Goal: Task Accomplishment & Management: Use online tool/utility

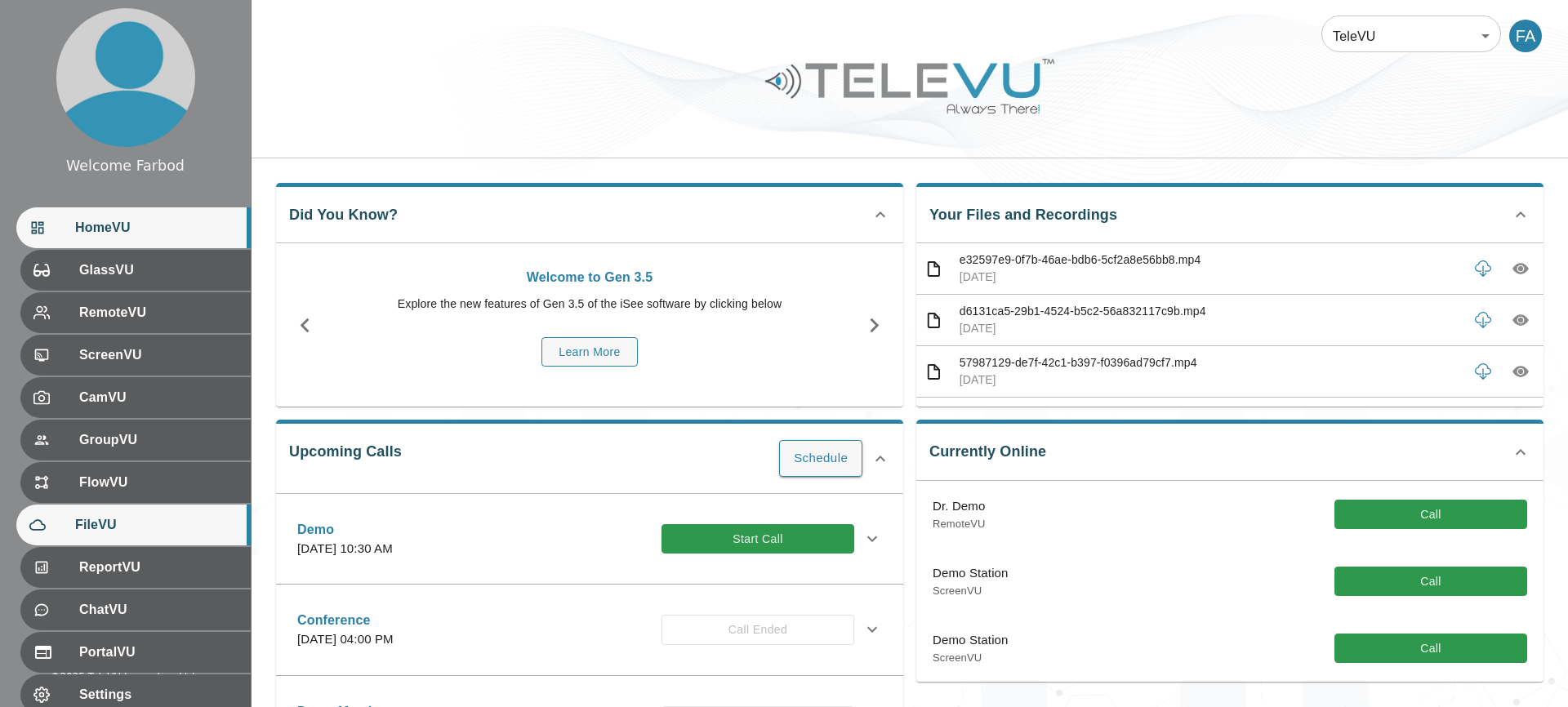
scroll to position [25, 0]
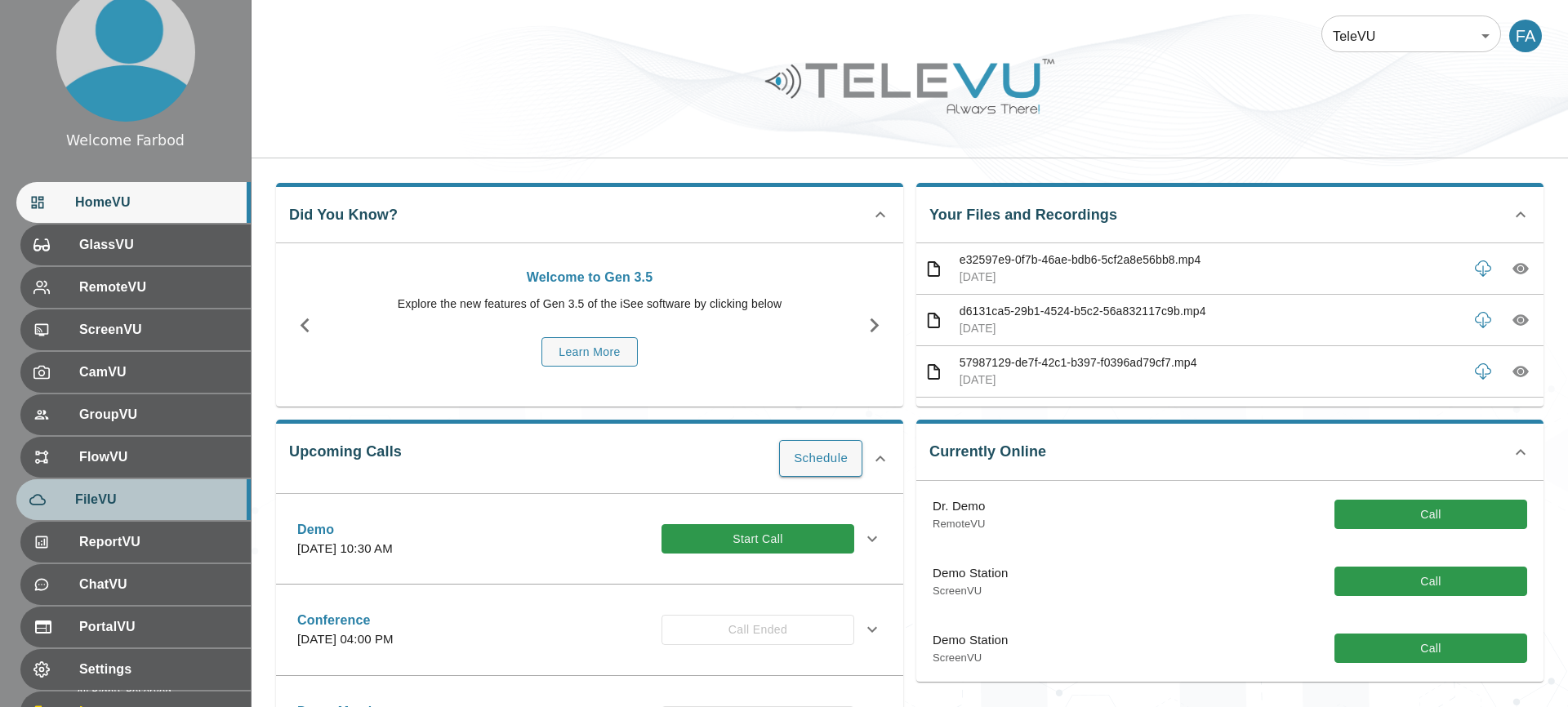
click at [125, 501] on span "FileVU" at bounding box center [157, 500] width 162 height 19
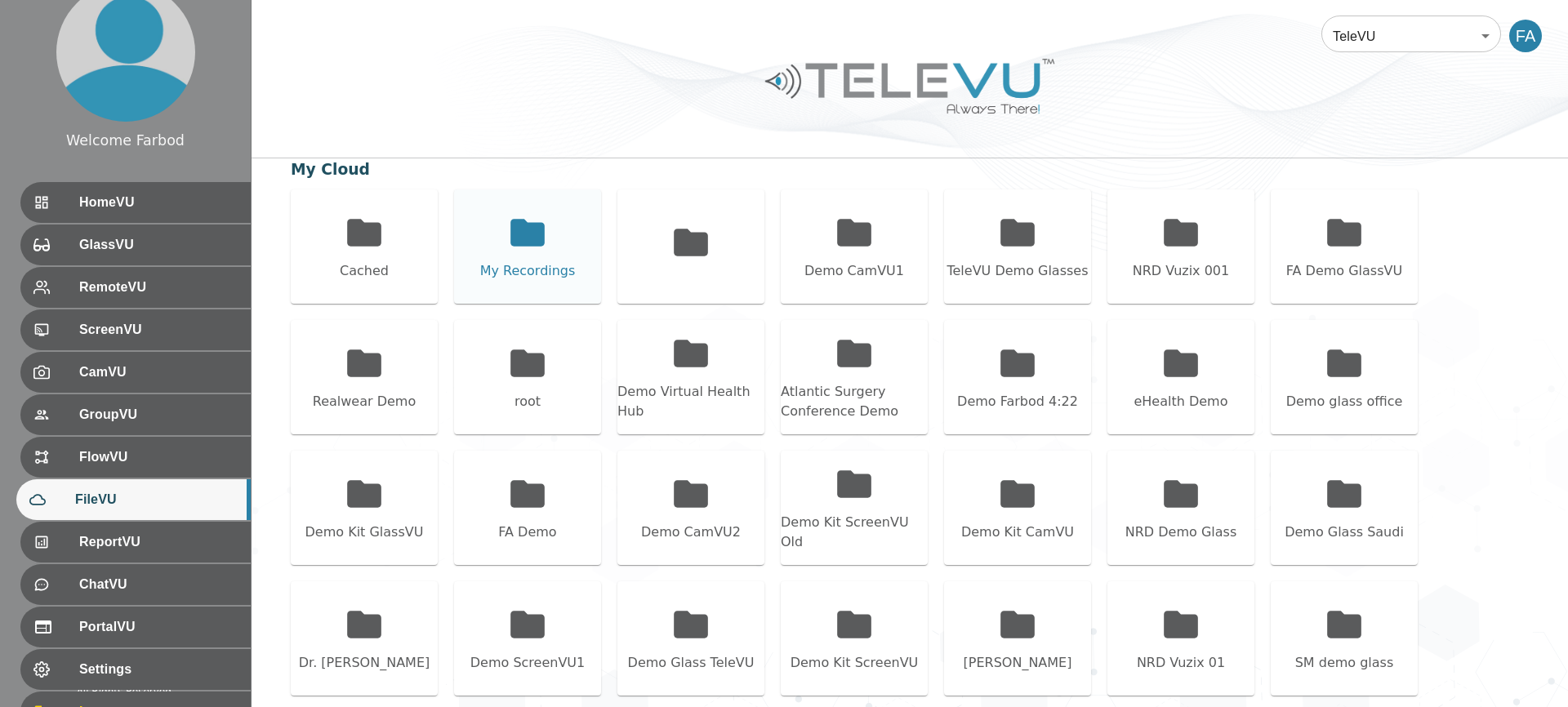
click at [535, 258] on div "My Recordings" at bounding box center [528, 247] width 147 height 114
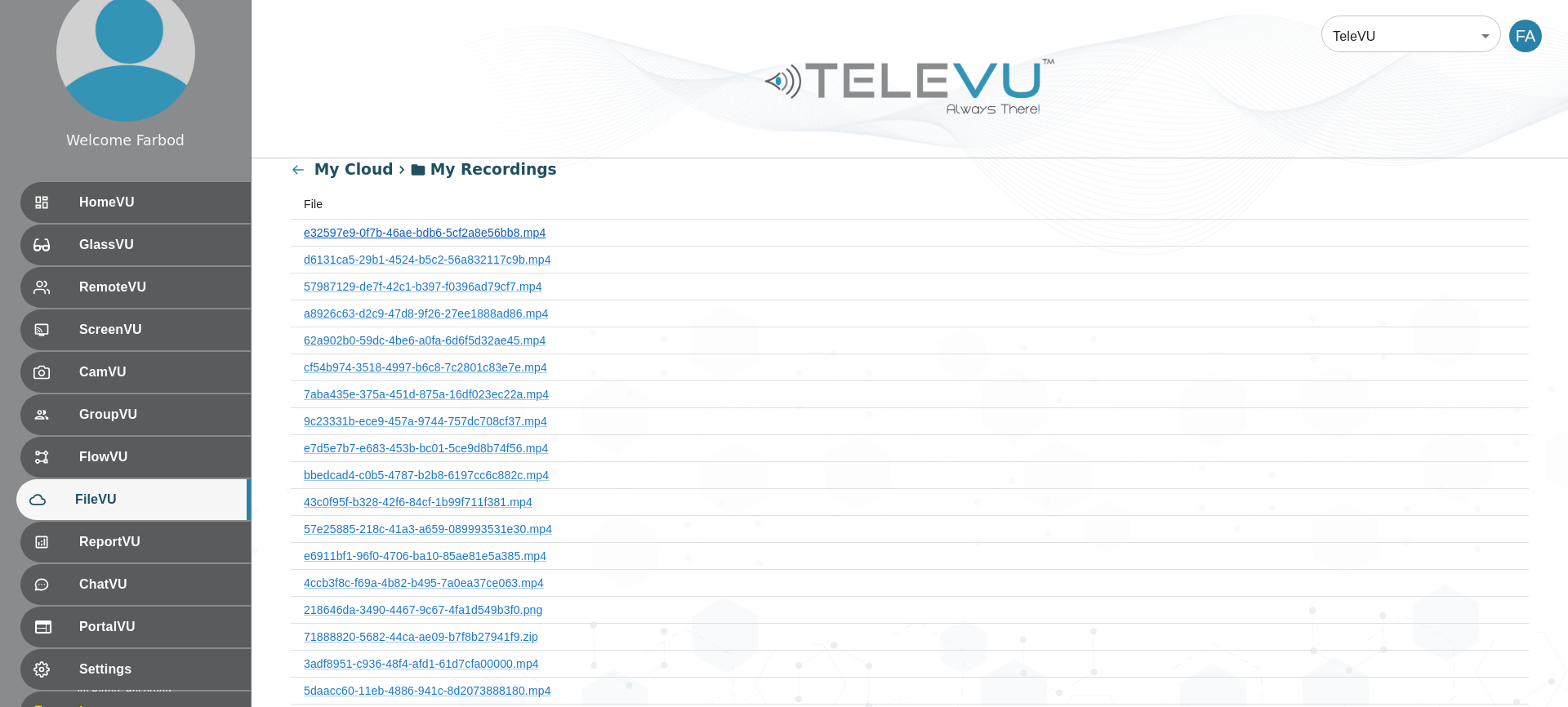
click at [450, 230] on link "e32597e9-0f7b-46ae-bdb6-5cf2a8e56bb8.mp4" at bounding box center [424, 233] width 242 height 14
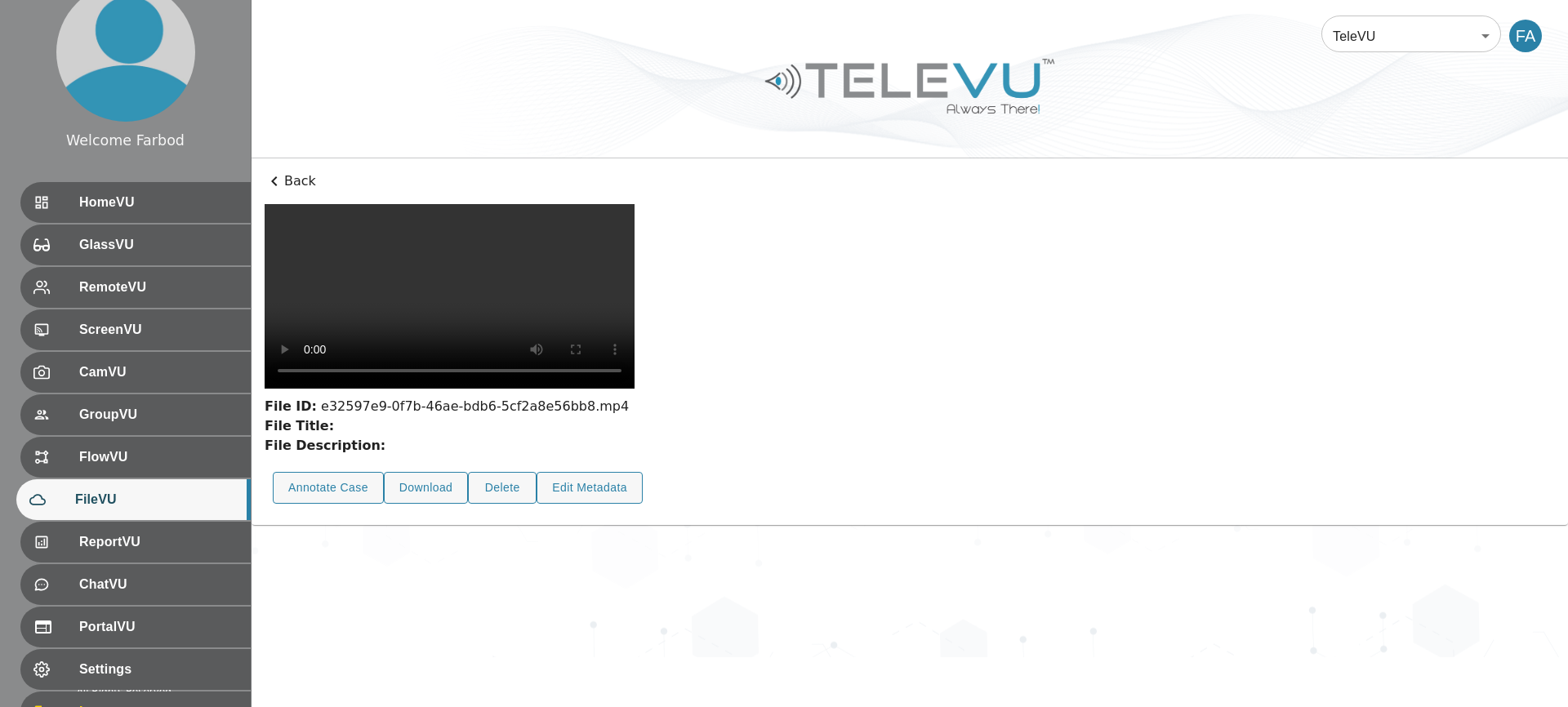
click at [285, 183] on p "Back" at bounding box center [910, 181] width 1290 height 19
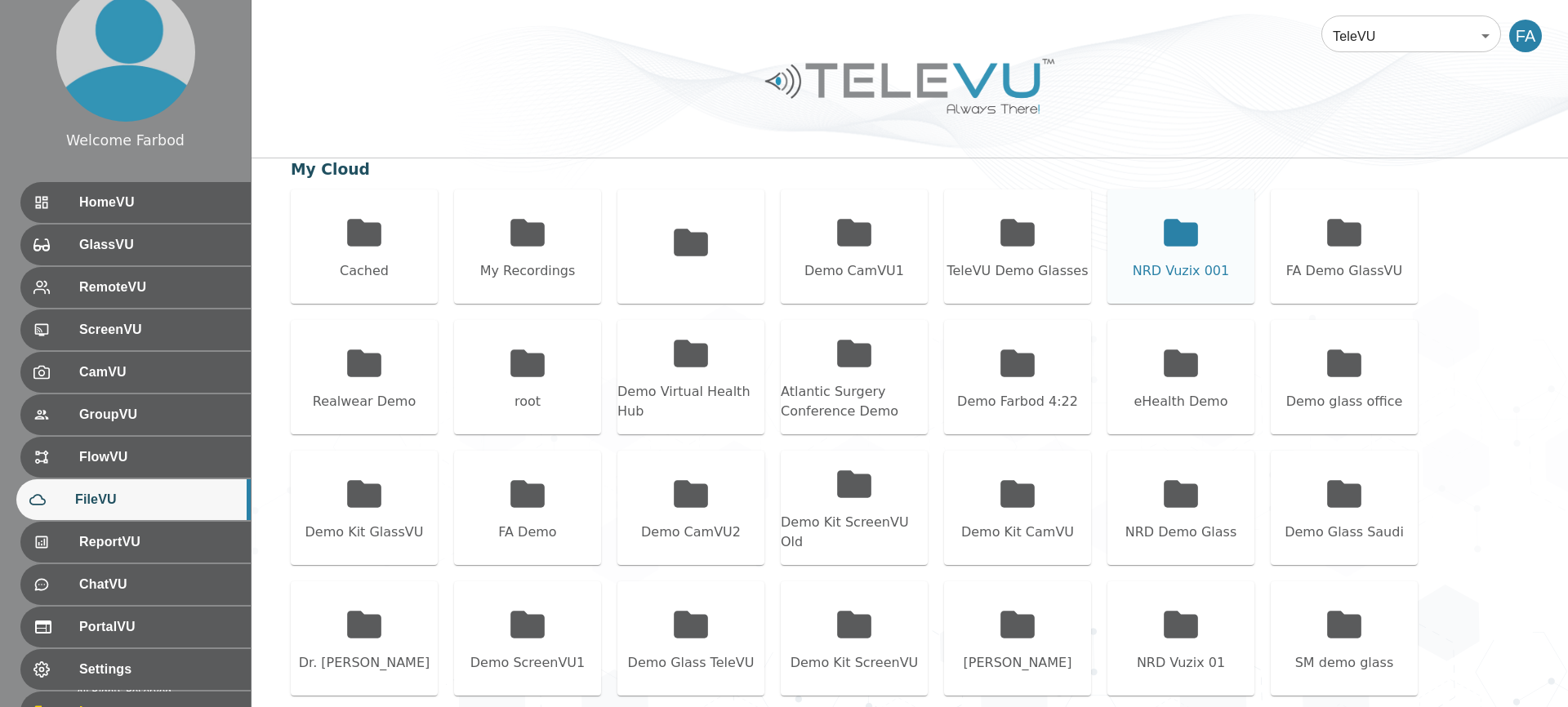
click at [1207, 267] on div "NRD Vuzix 001" at bounding box center [1180, 271] width 97 height 19
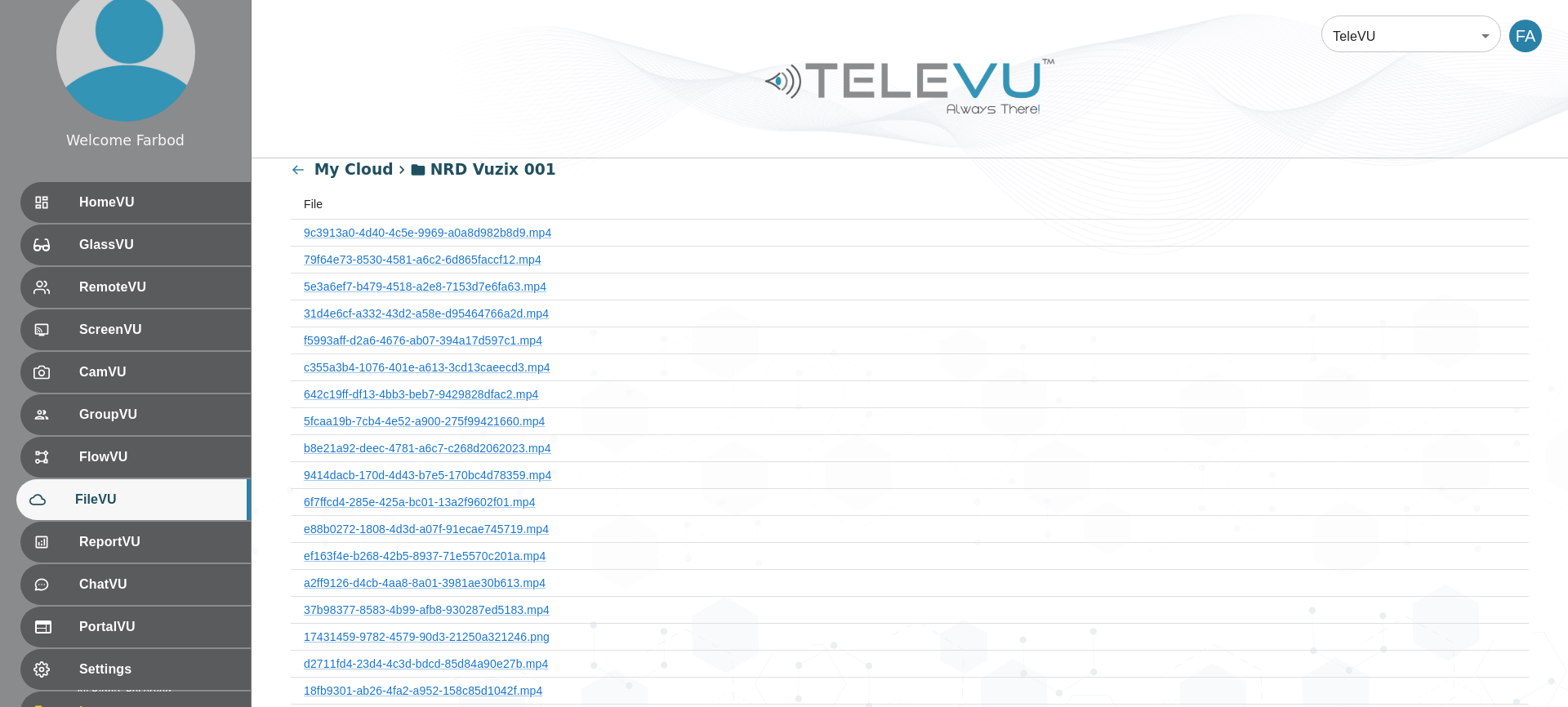
click at [467, 239] on th "9c3913a0-4d40-4c5e-9969-a0a8d982b8d9.mp4" at bounding box center [910, 232] width 1237 height 27
click at [473, 233] on link "9c3913a0-4d40-4c5e-9969-a0a8d982b8d9.mp4" at bounding box center [427, 233] width 247 height 14
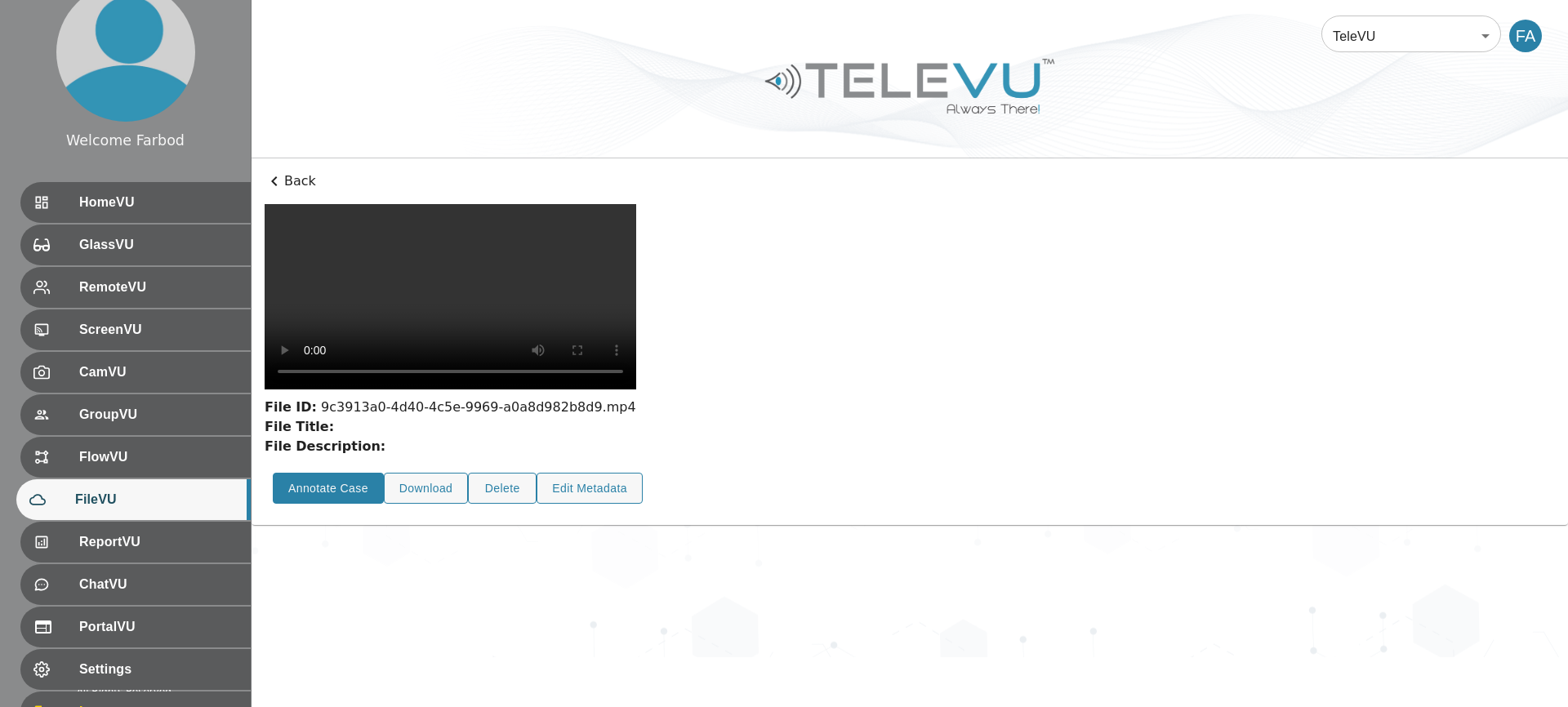
click at [343, 505] on button "Annotate Case" at bounding box center [328, 488] width 111 height 32
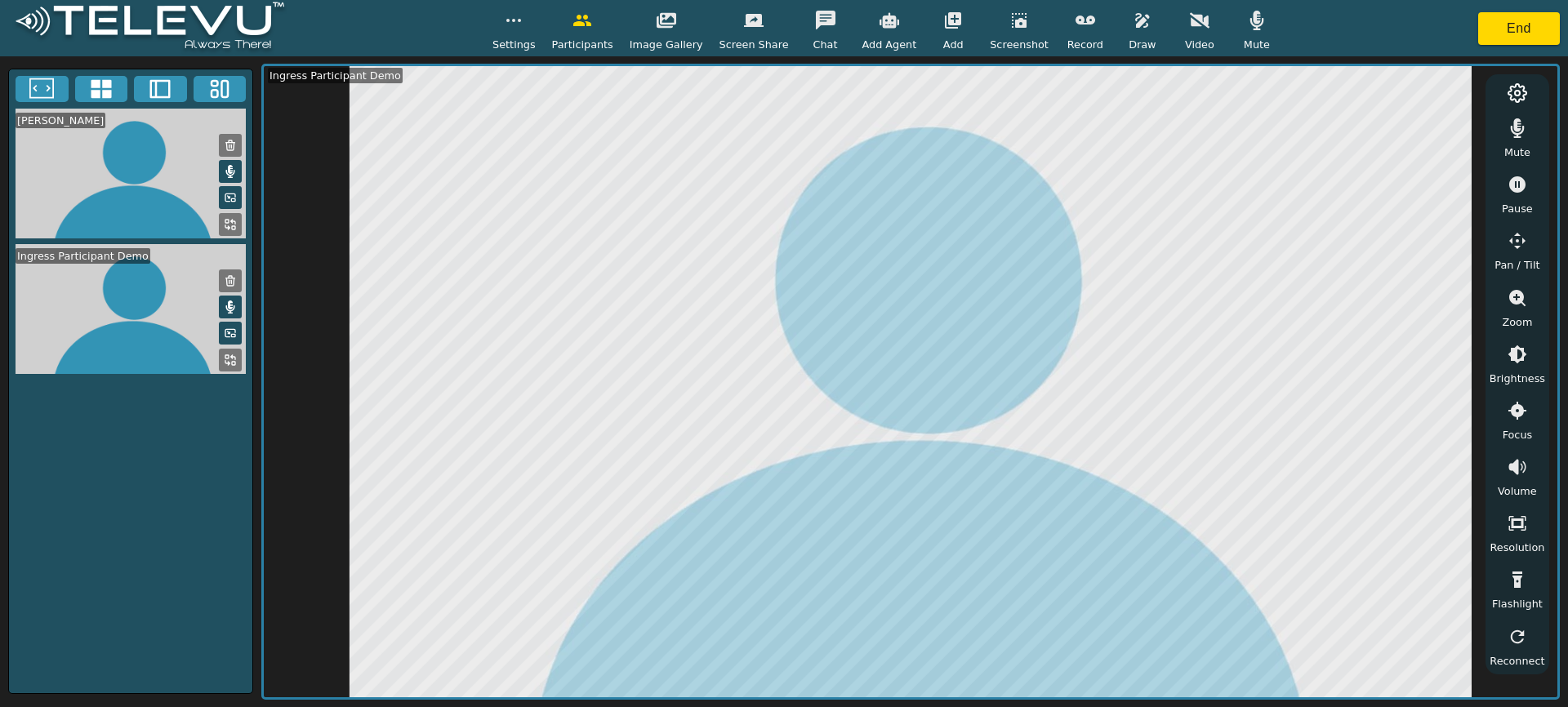
click at [1084, 24] on button "button" at bounding box center [1085, 20] width 41 height 33
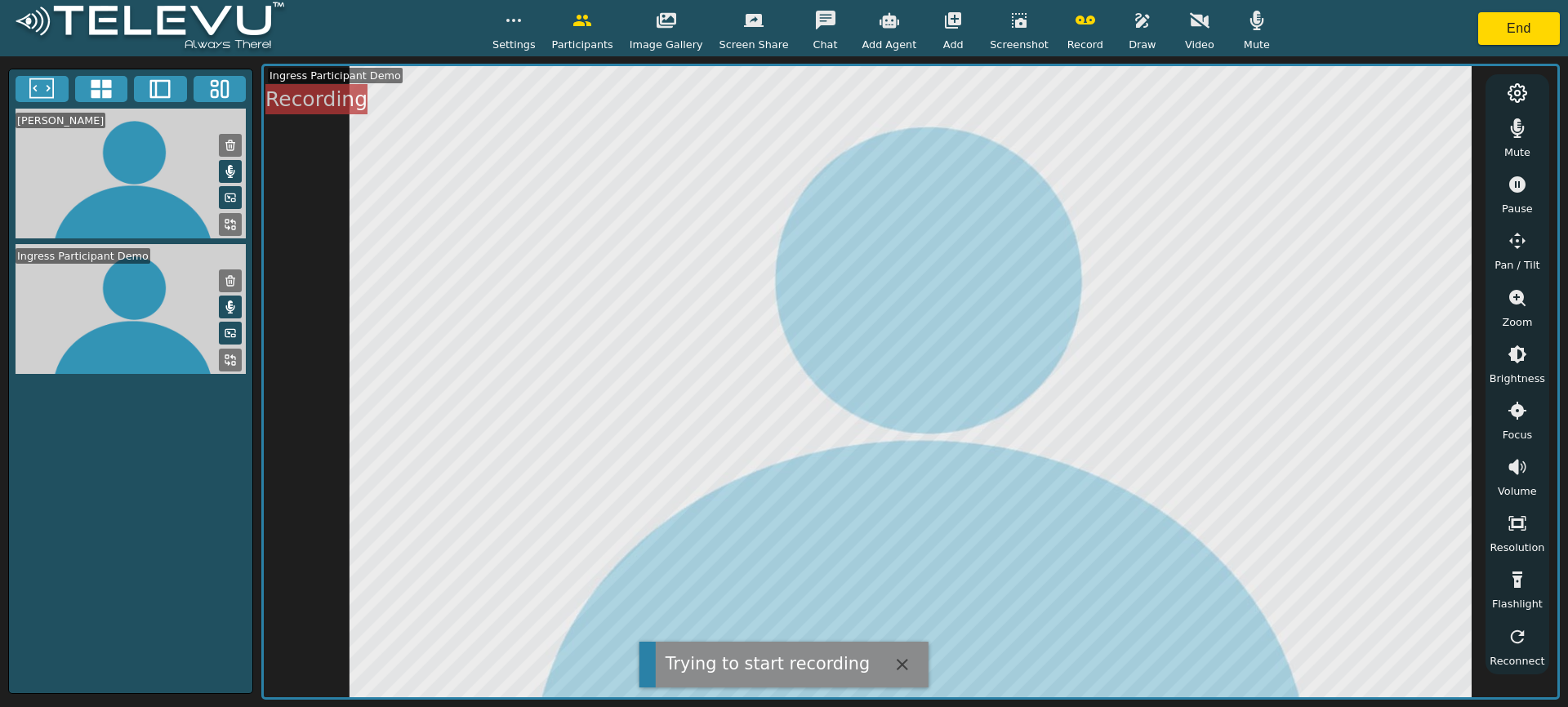
click at [1132, 26] on icon "button" at bounding box center [1142, 20] width 19 height 19
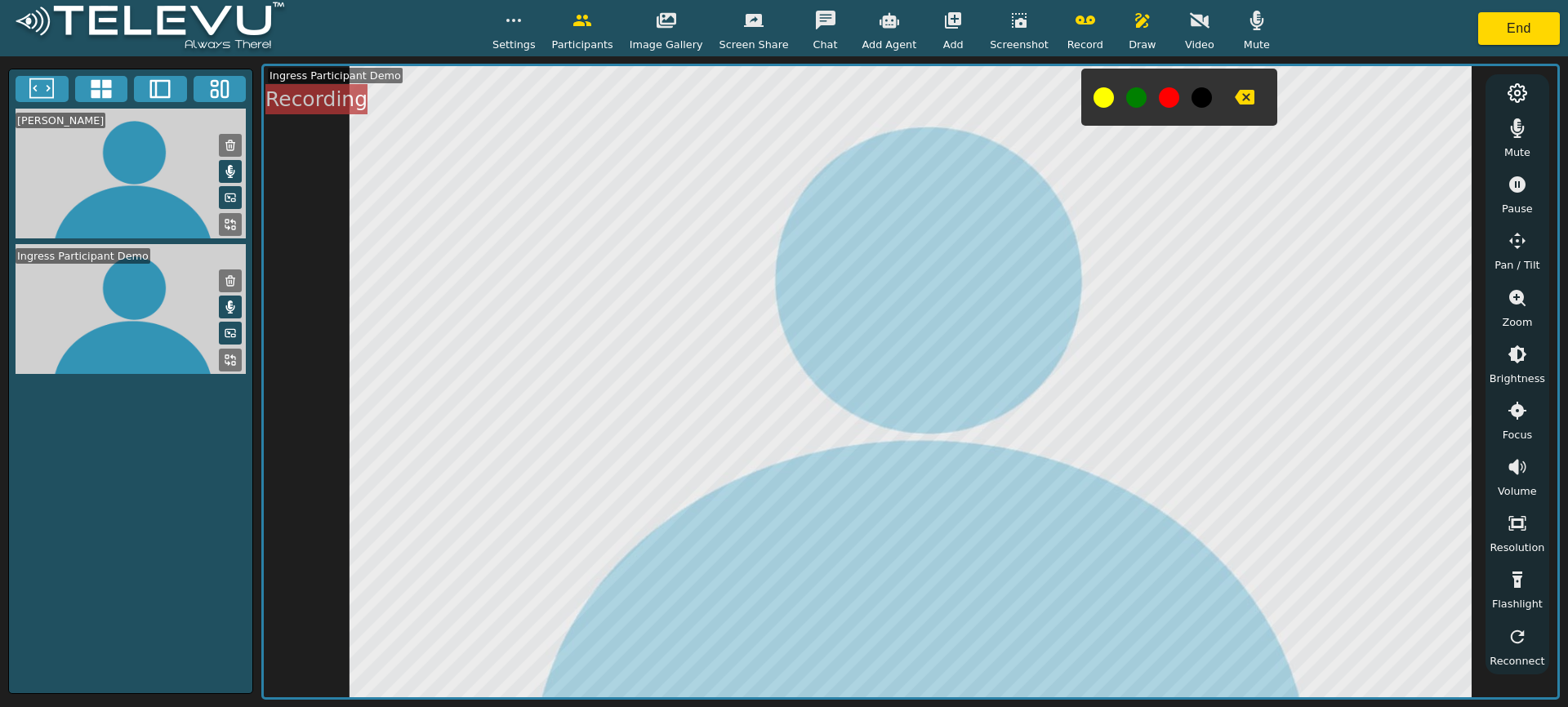
click at [1234, 98] on icon "button" at bounding box center [1244, 97] width 19 height 19
click at [1135, 27] on icon "button" at bounding box center [1142, 20] width 14 height 15
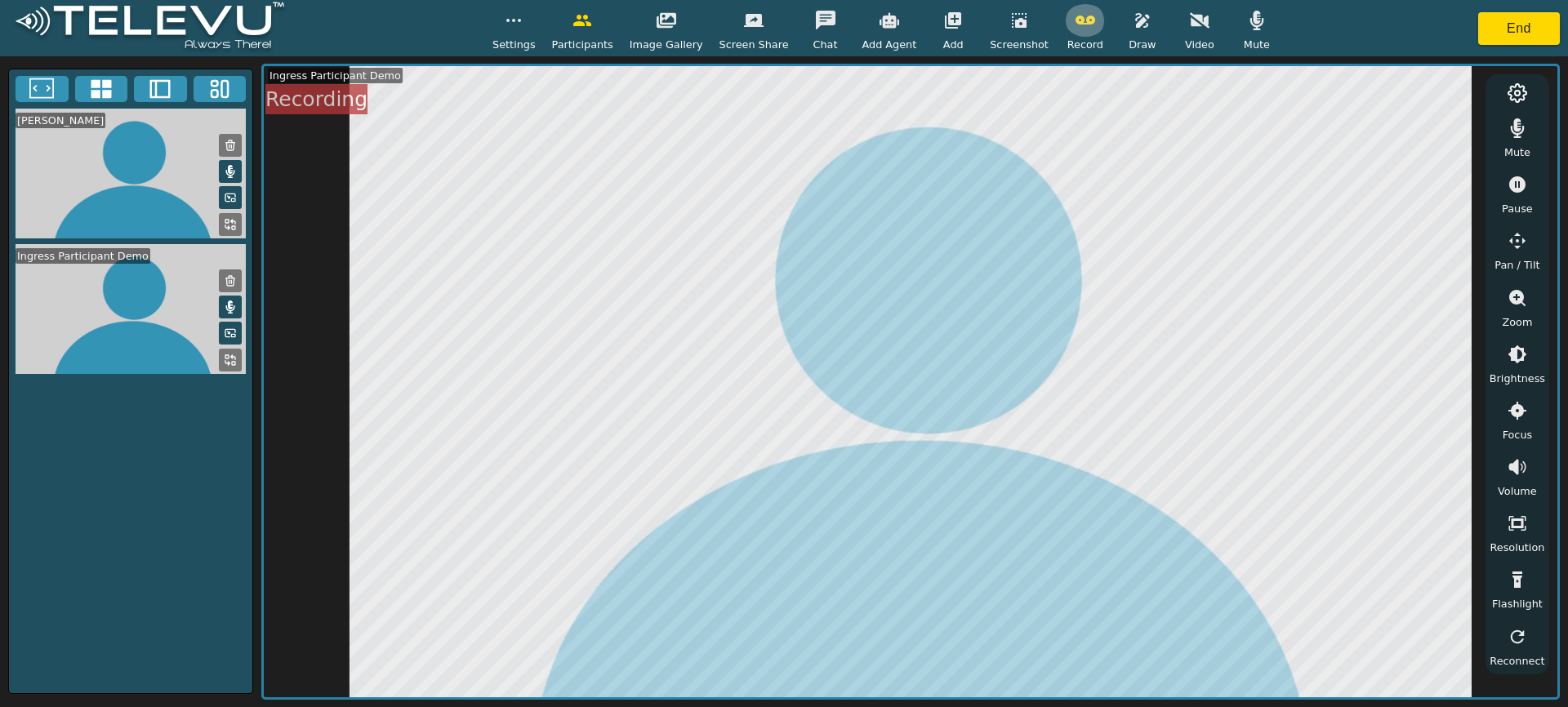
click at [1075, 29] on icon "button" at bounding box center [1085, 20] width 19 height 19
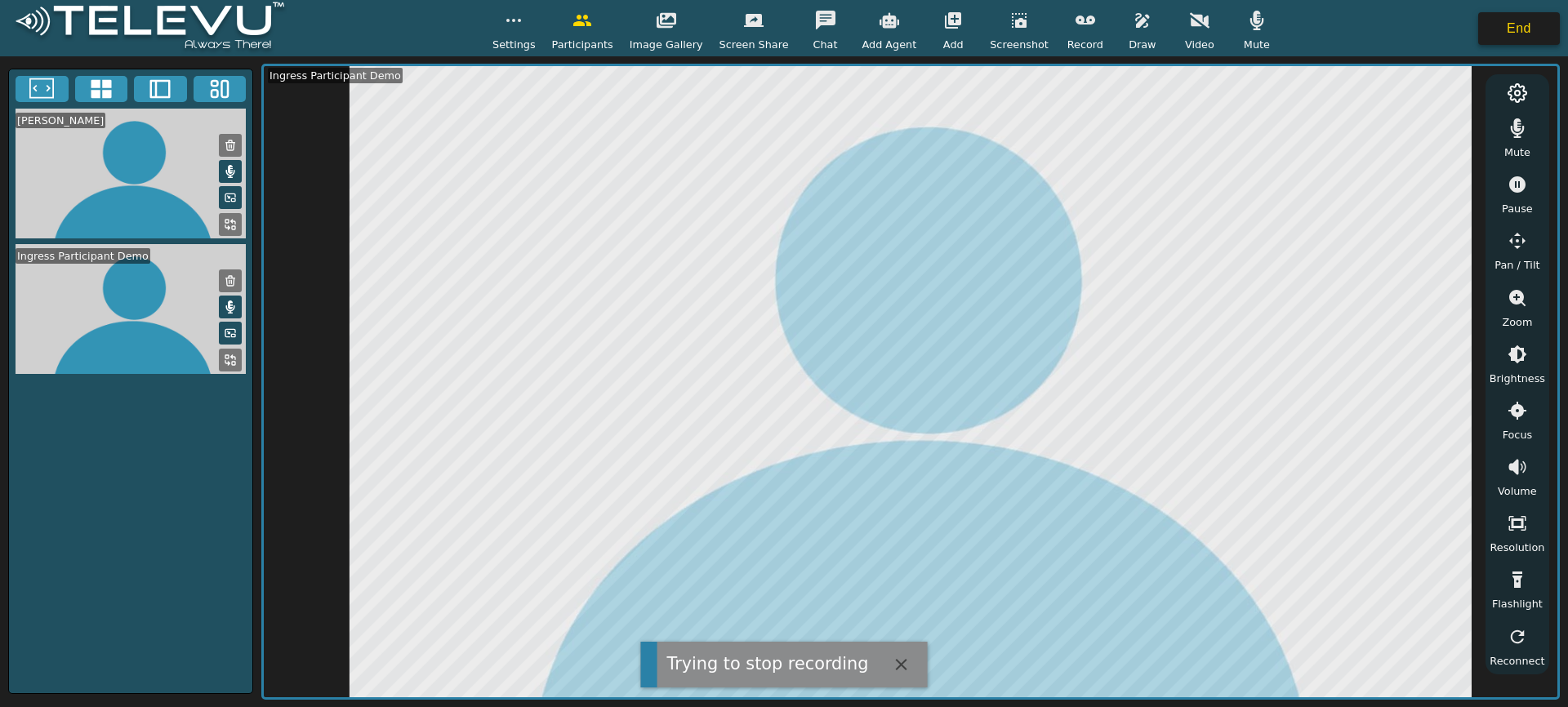
click at [1499, 23] on button "End" at bounding box center [1519, 29] width 81 height 33
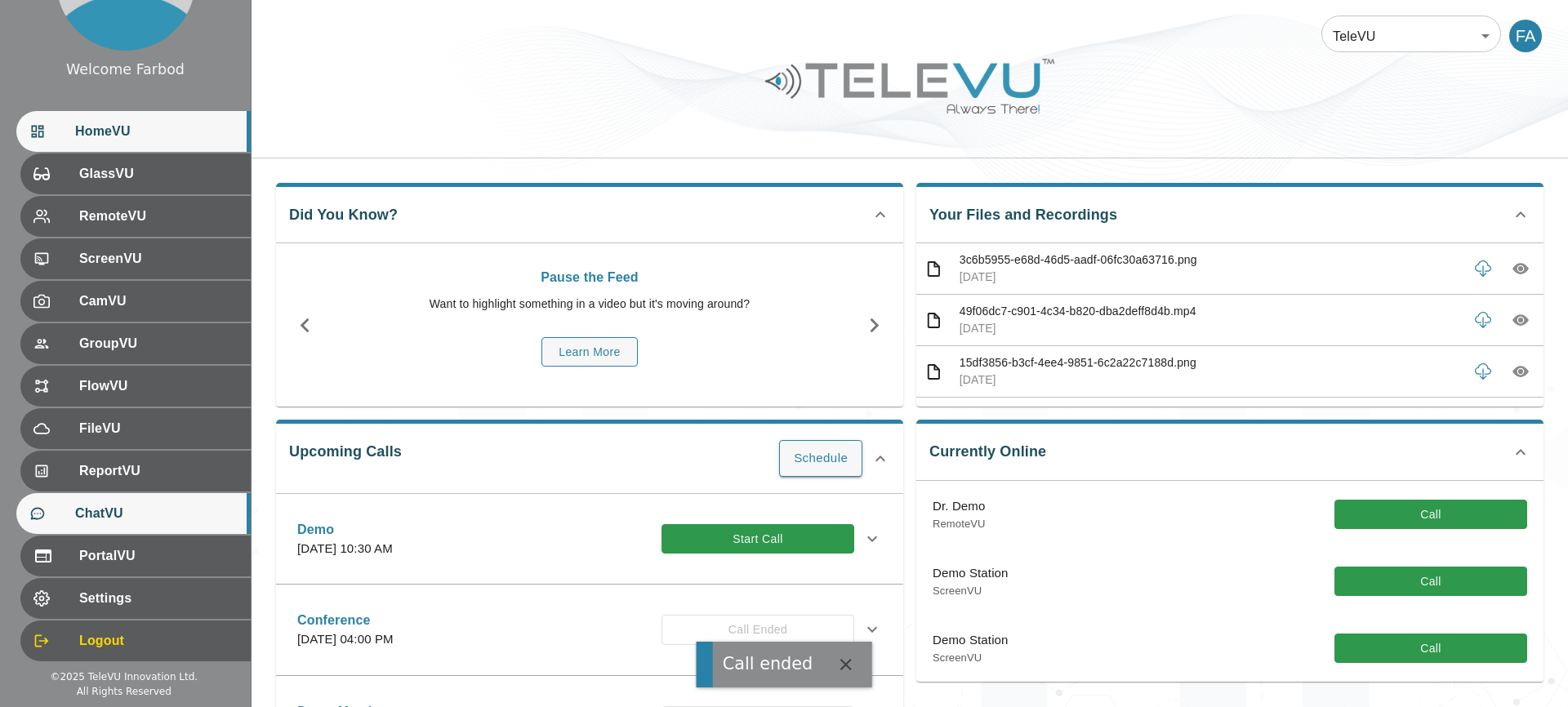
scroll to position [100, 0]
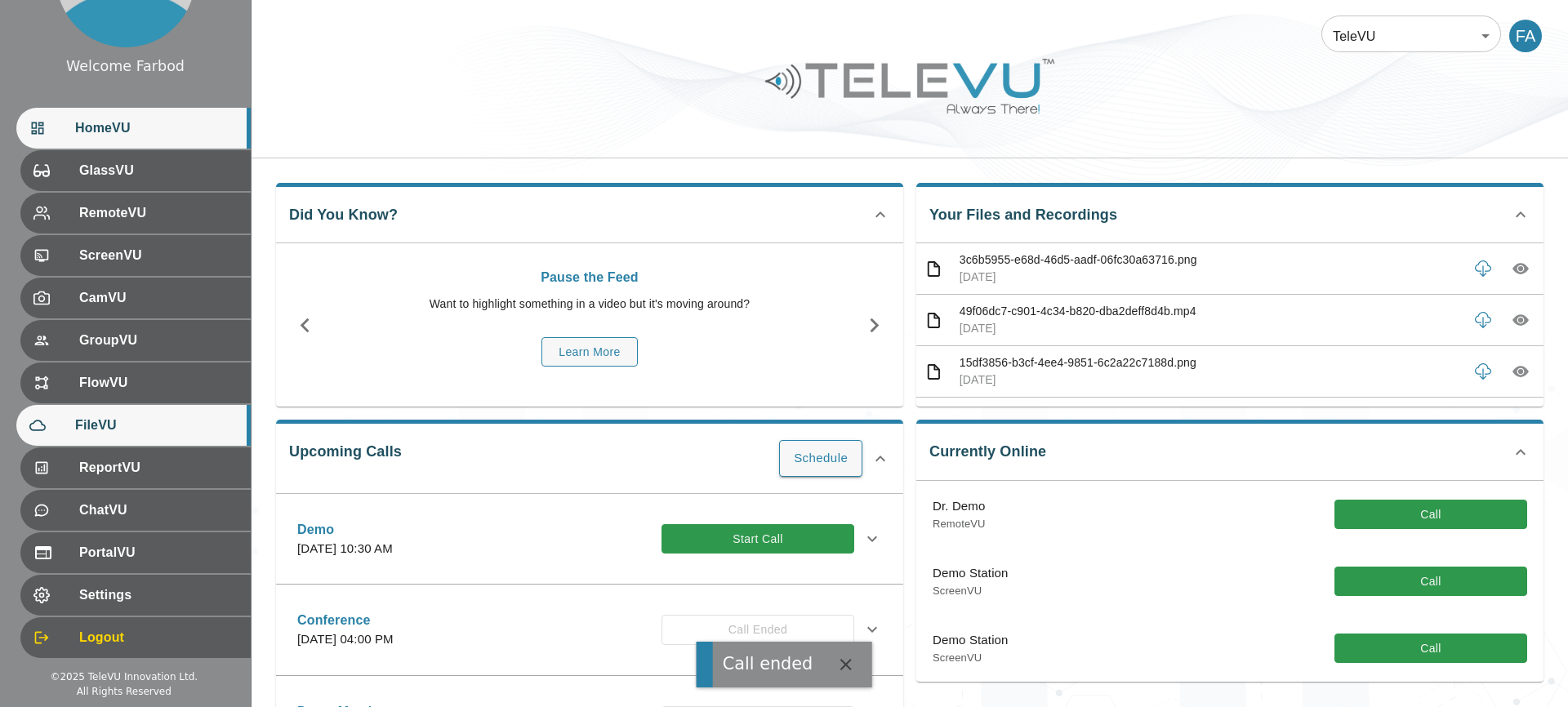
click at [118, 418] on span "FileVU" at bounding box center [157, 426] width 162 height 19
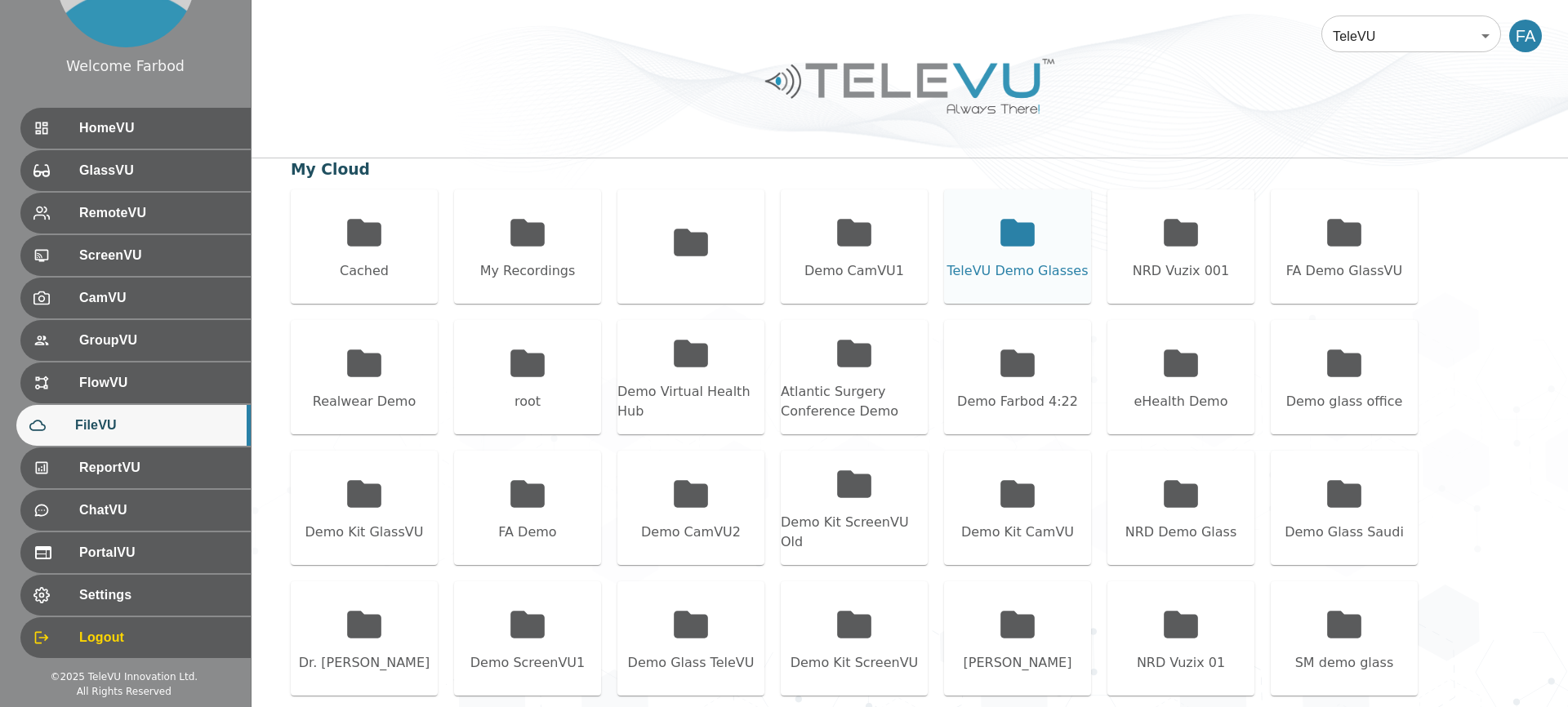
click at [1016, 266] on div "TeleVU Demo Glasses" at bounding box center [1017, 271] width 141 height 19
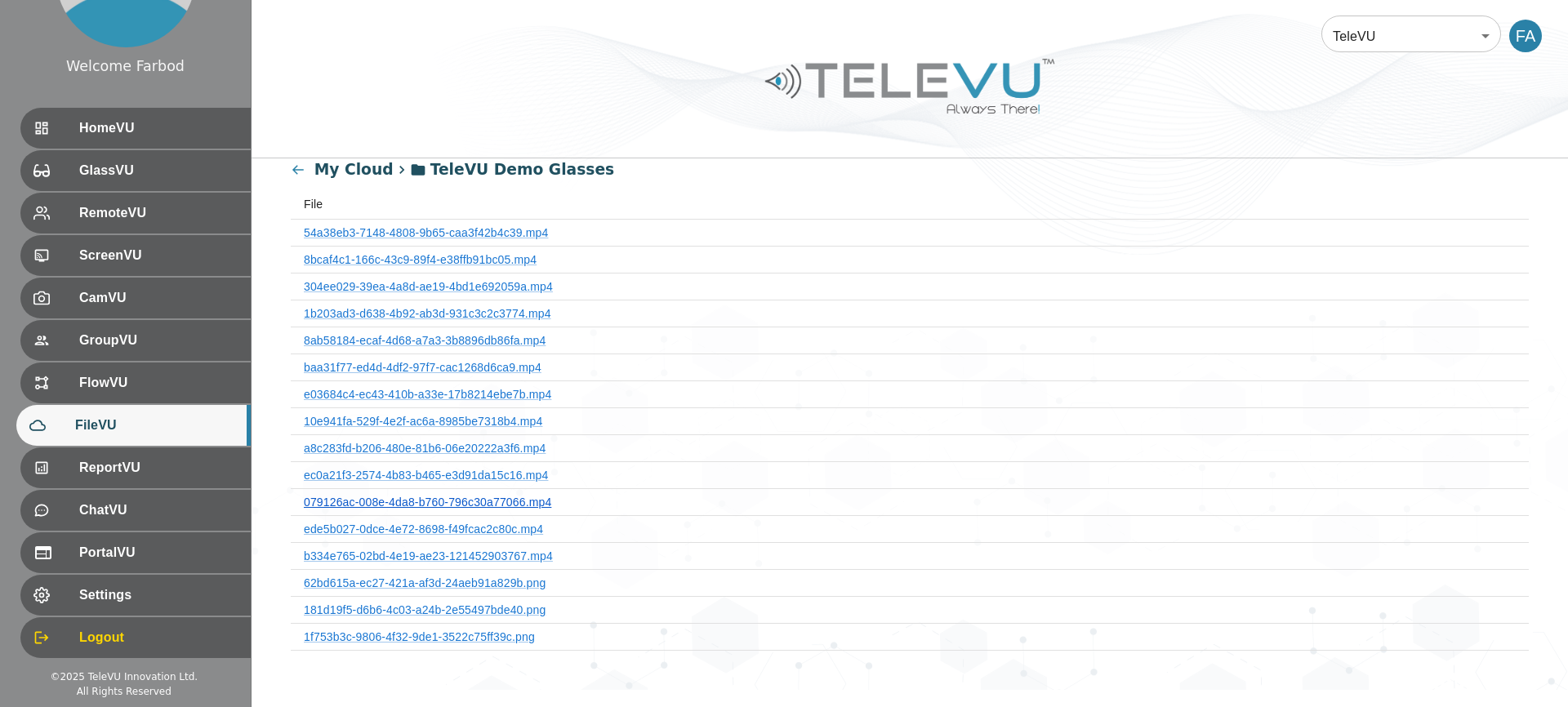
click at [476, 503] on link "079126ac-008e-4da8-b760-796c30a77066.mp4" at bounding box center [427, 503] width 247 height 14
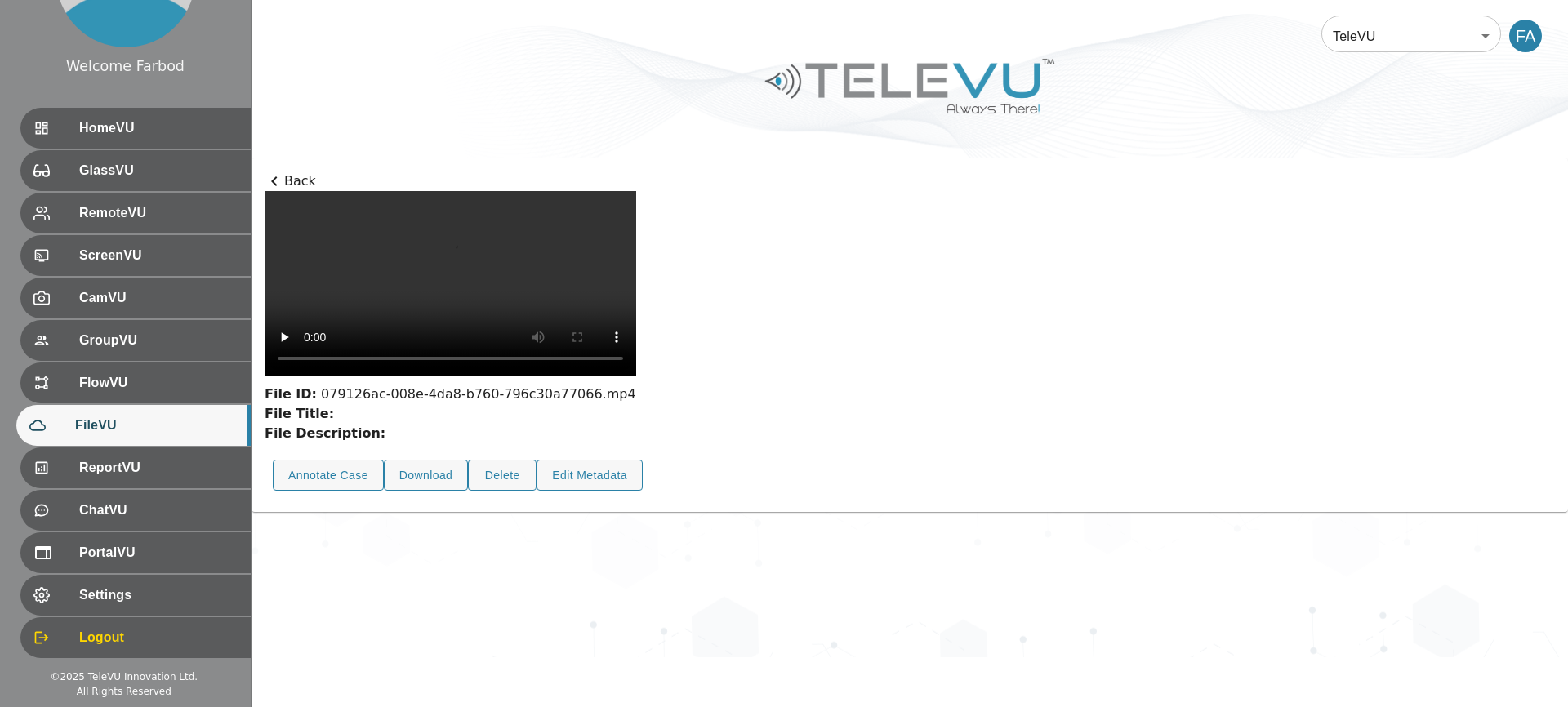
click at [280, 179] on icon at bounding box center [275, 181] width 19 height 19
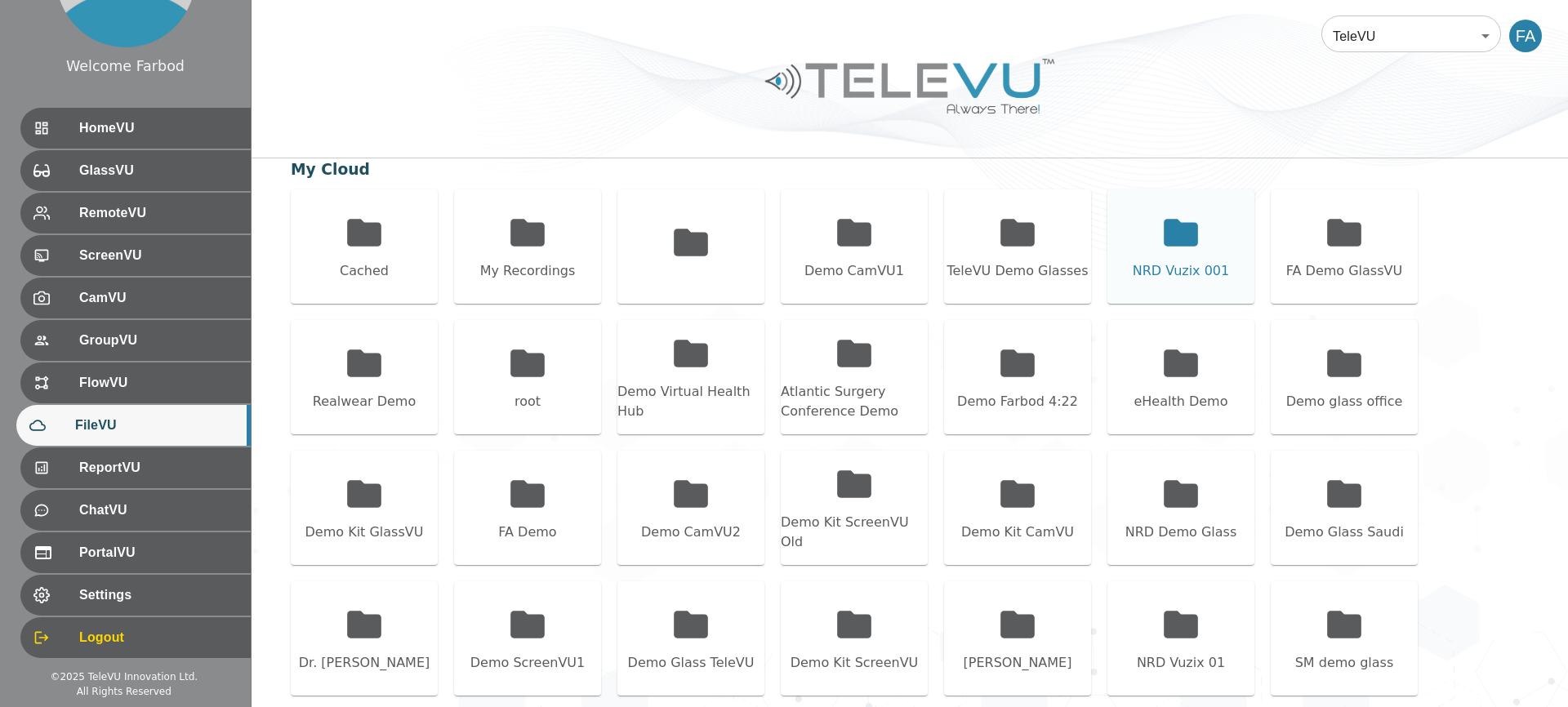
click at [1187, 264] on div "NRD Vuzix 001" at bounding box center [1180, 271] width 97 height 19
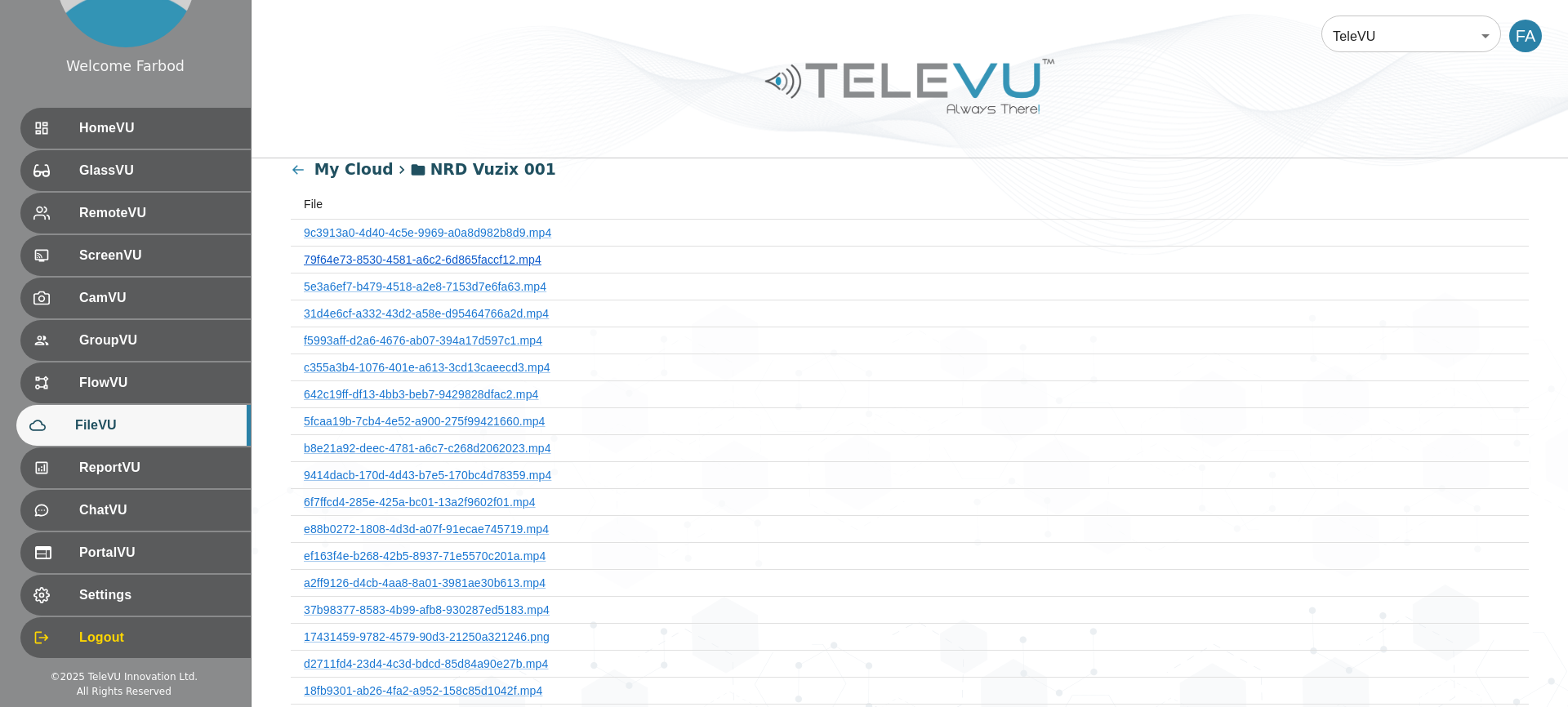
click at [520, 260] on link "79f64e73-8530-4581-a6c2-6d865faccf12.mp4" at bounding box center [422, 260] width 238 height 14
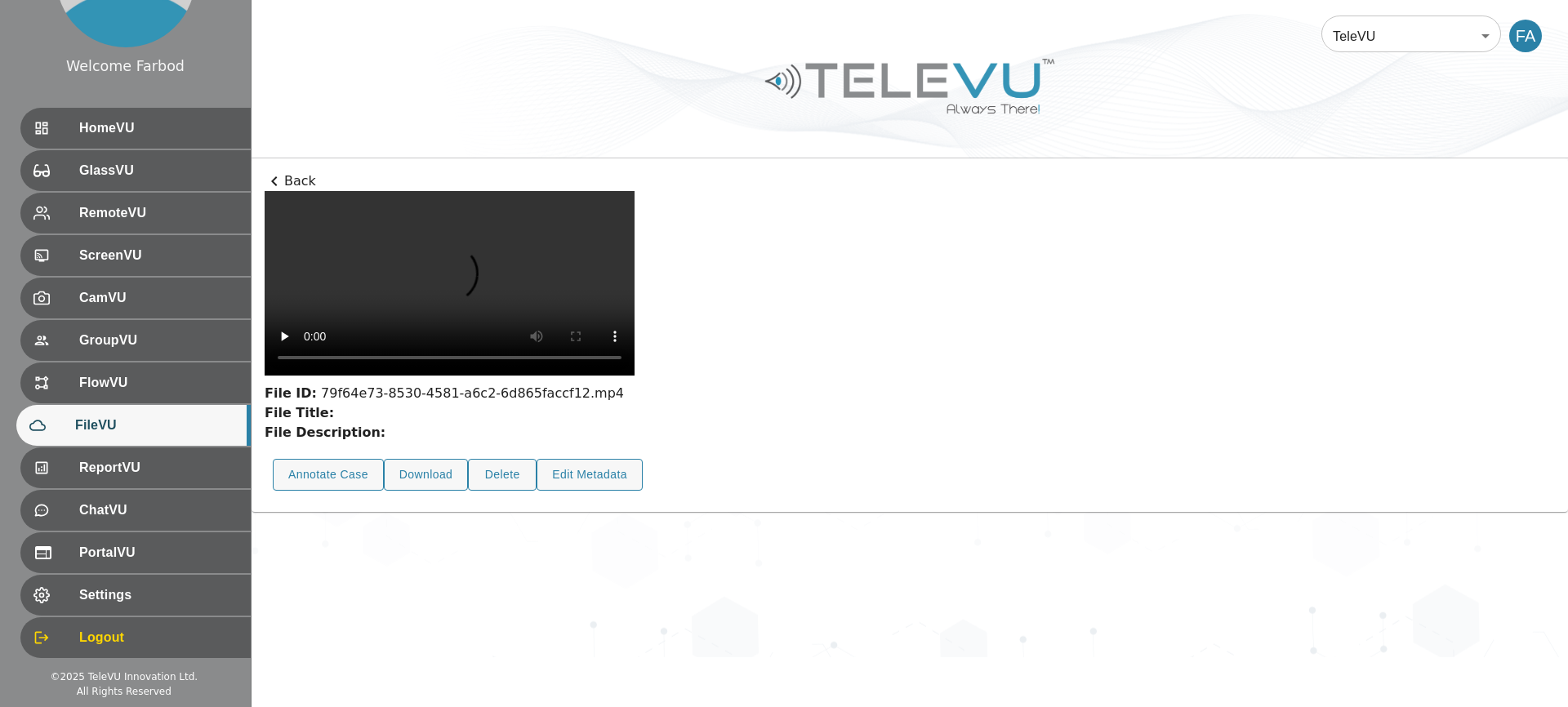
click at [305, 173] on p "Back" at bounding box center [910, 181] width 1290 height 19
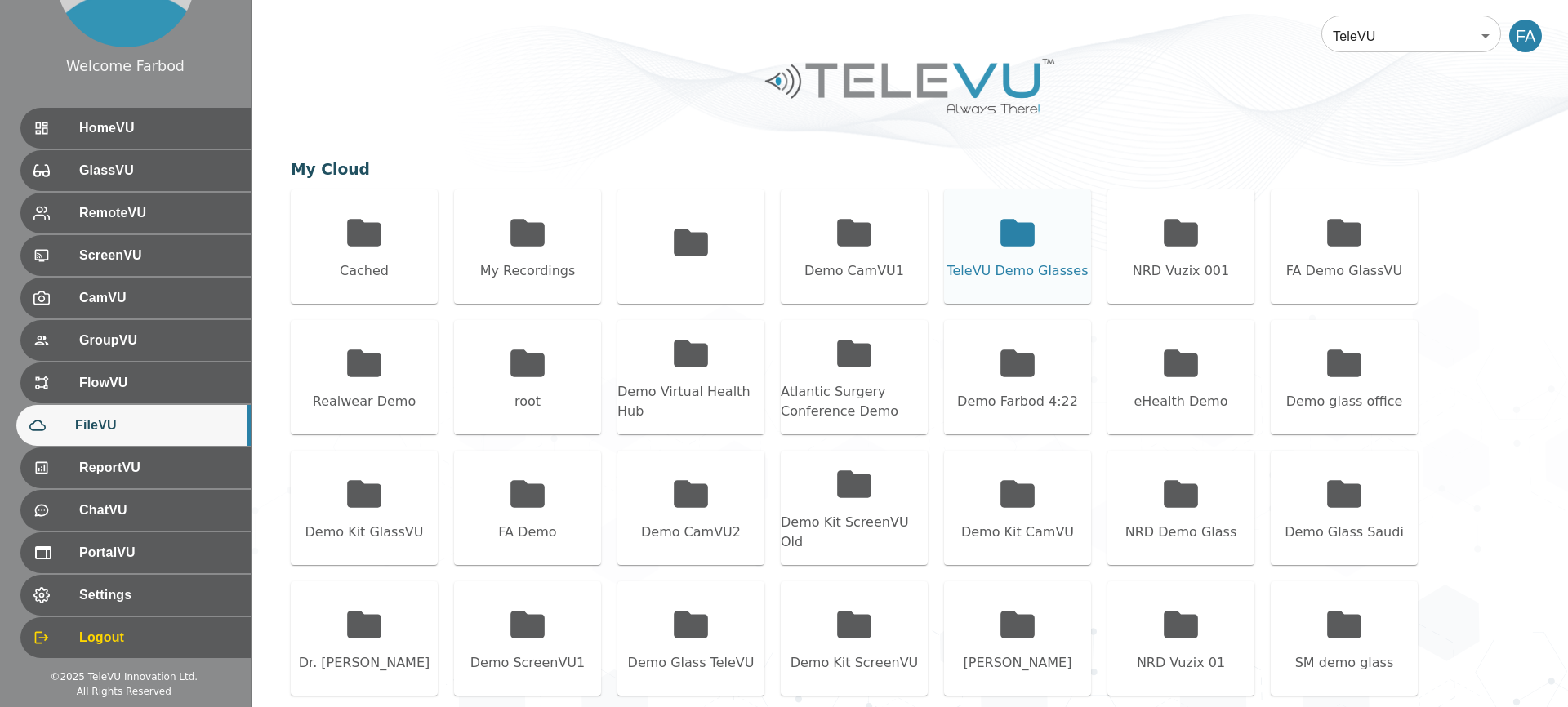
click at [1005, 262] on div "TeleVU Demo Glasses" at bounding box center [1017, 271] width 141 height 19
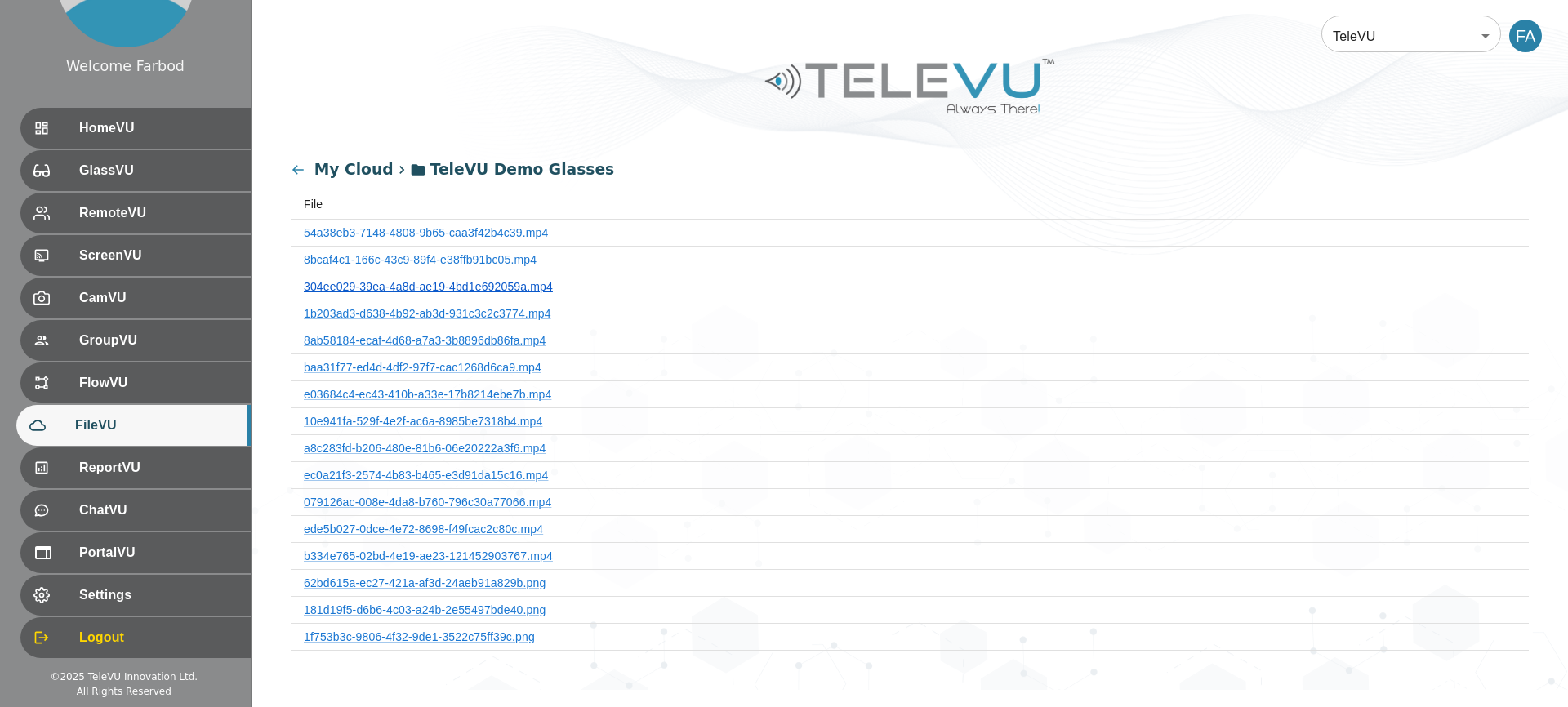
click at [483, 289] on link "304ee029-39ea-4a8d-ae19-4bd1e692059a.mp4" at bounding box center [428, 287] width 249 height 14
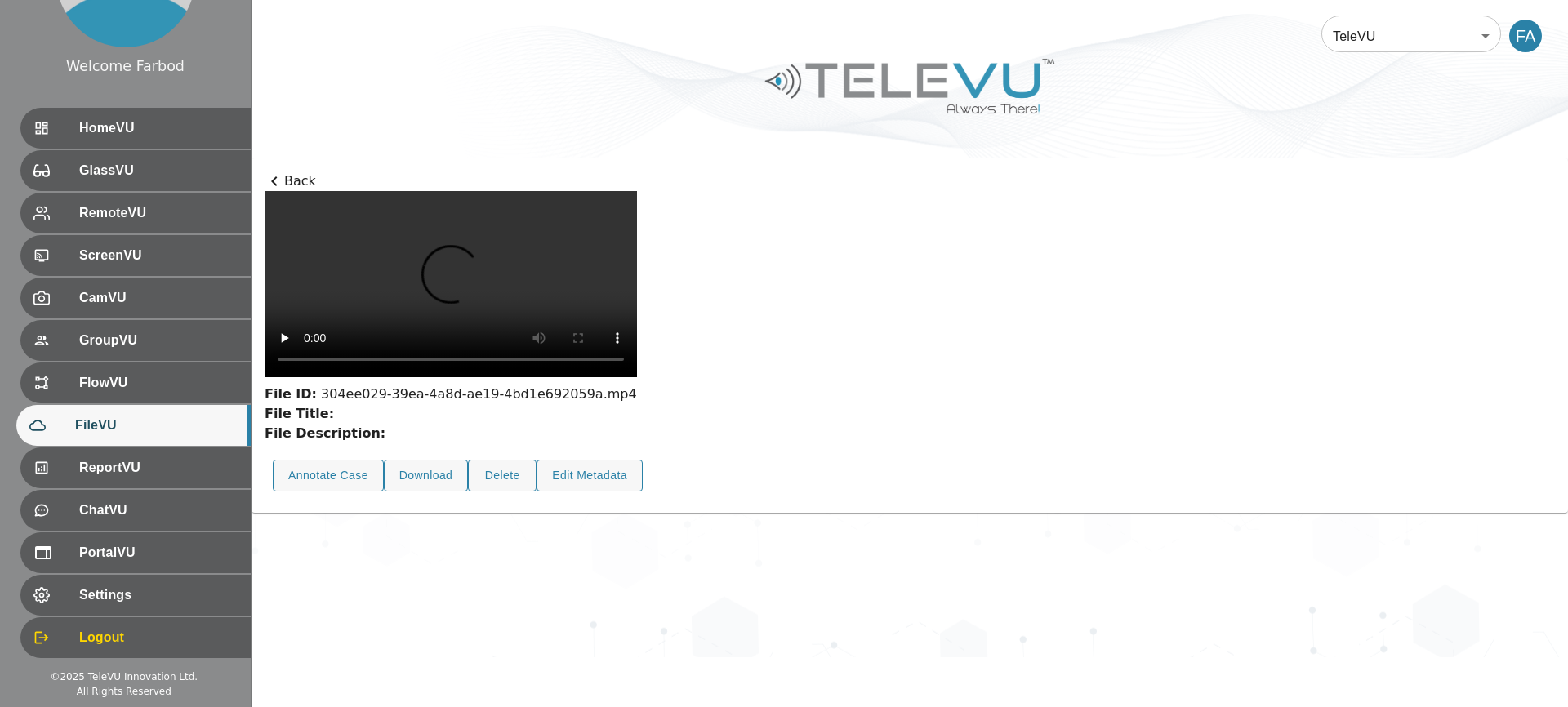
click at [300, 179] on p "Back" at bounding box center [910, 181] width 1290 height 19
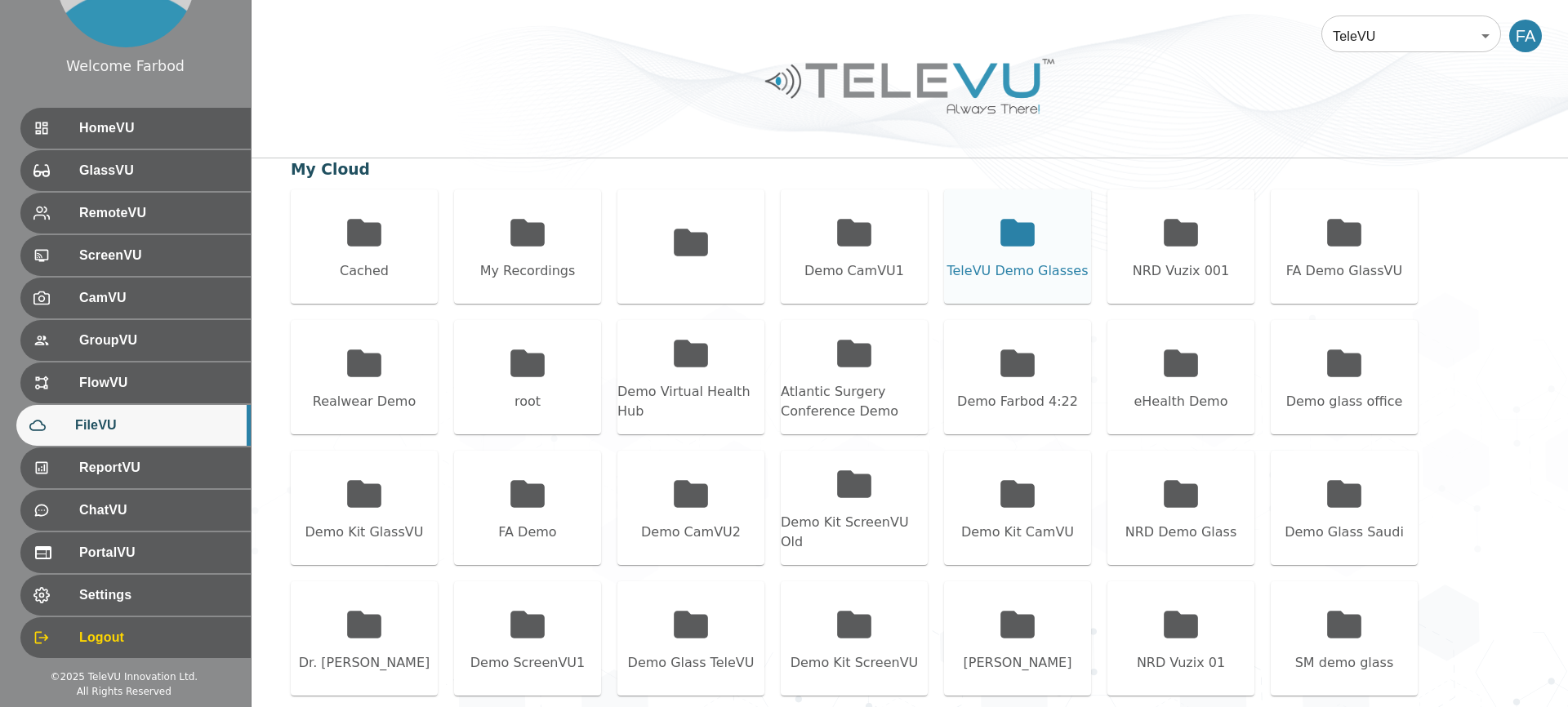
click at [1014, 254] on div "TeleVU Demo Glasses" at bounding box center [1017, 247] width 147 height 114
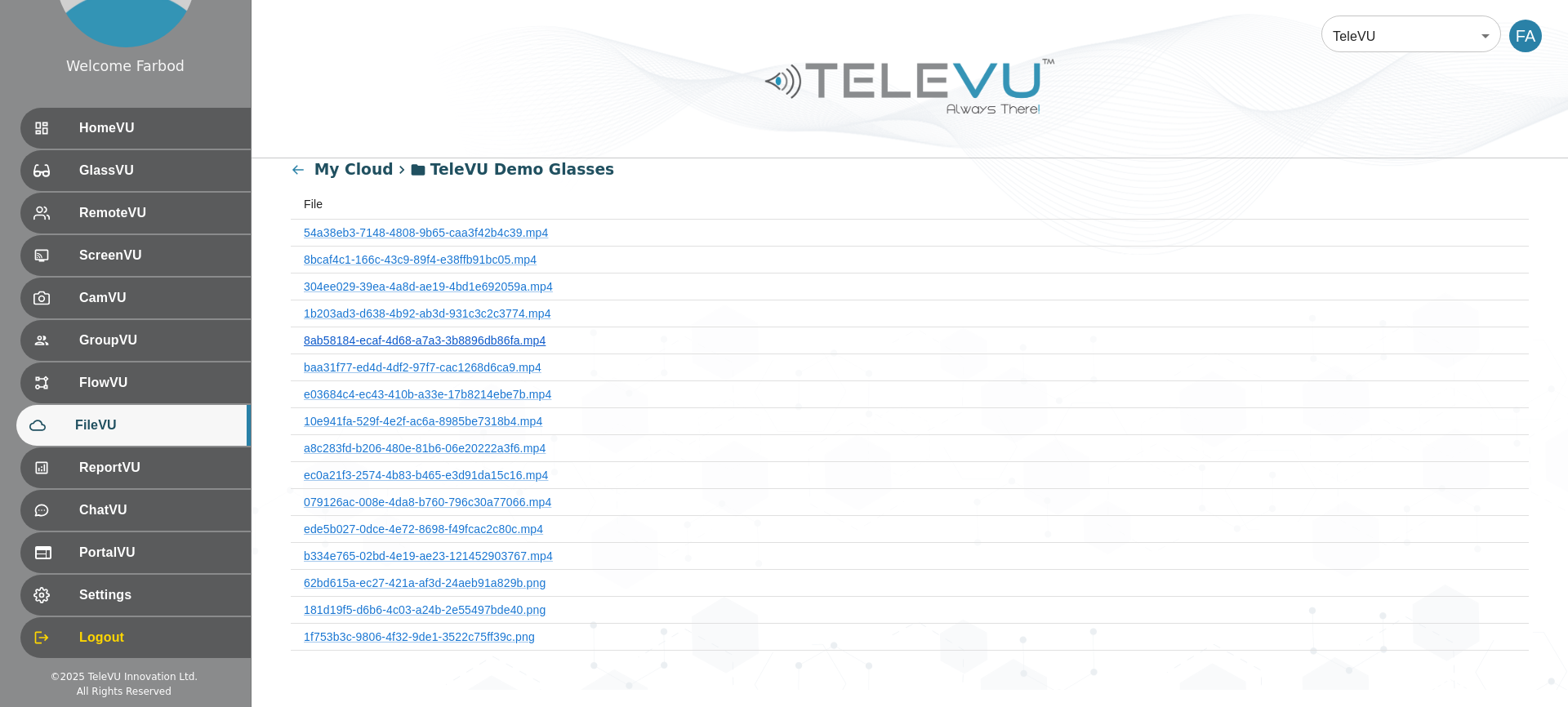
click at [520, 339] on link "8ab58184-ecaf-4d68-a7a3-3b8896db86fa.mp4" at bounding box center [424, 340] width 242 height 14
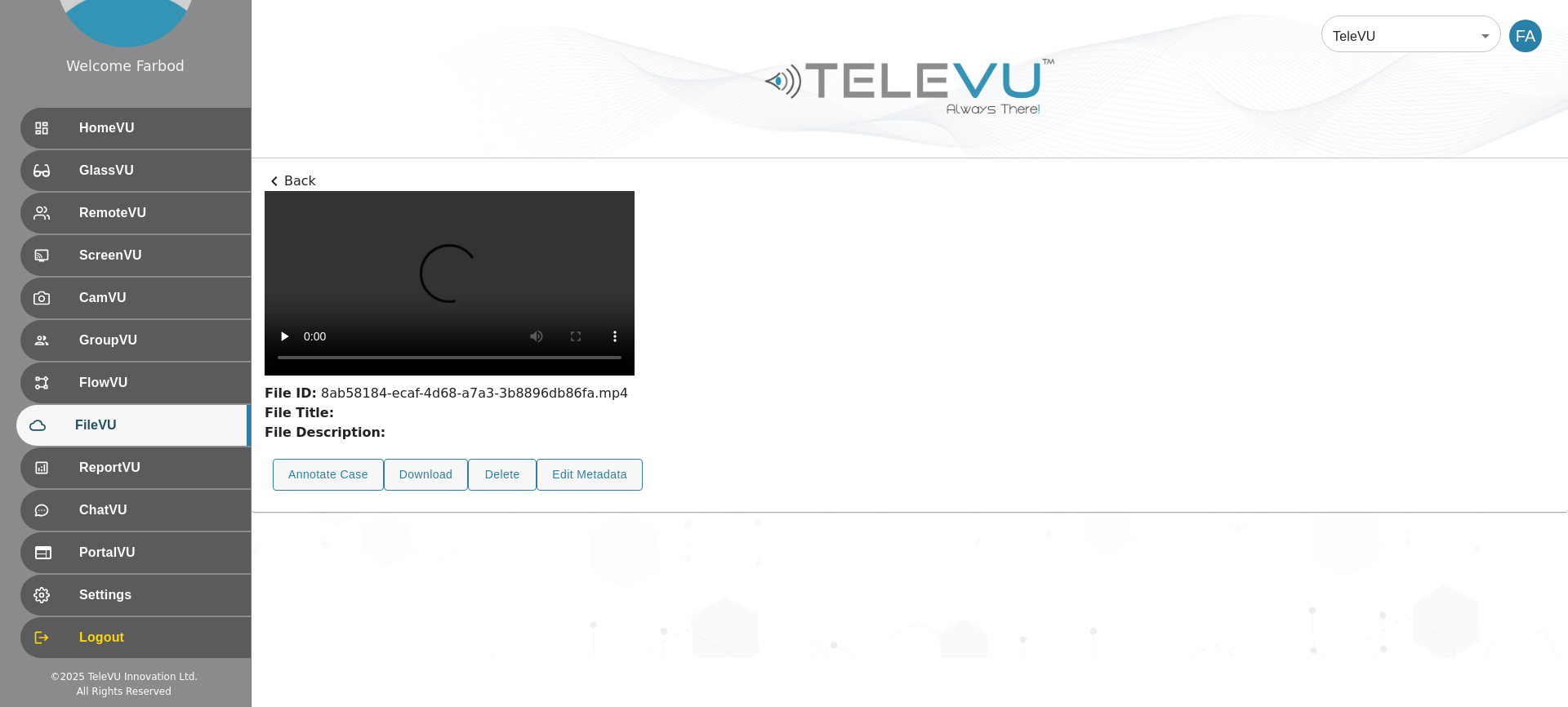
click at [287, 169] on div "Back File ID: 8ab58184-ecaf-4d68-a7a3-3b8896db86fa.mp4 File Title: File Descrip…" at bounding box center [909, 336] width 1316 height 354
click at [288, 175] on p "Back" at bounding box center [910, 181] width 1290 height 19
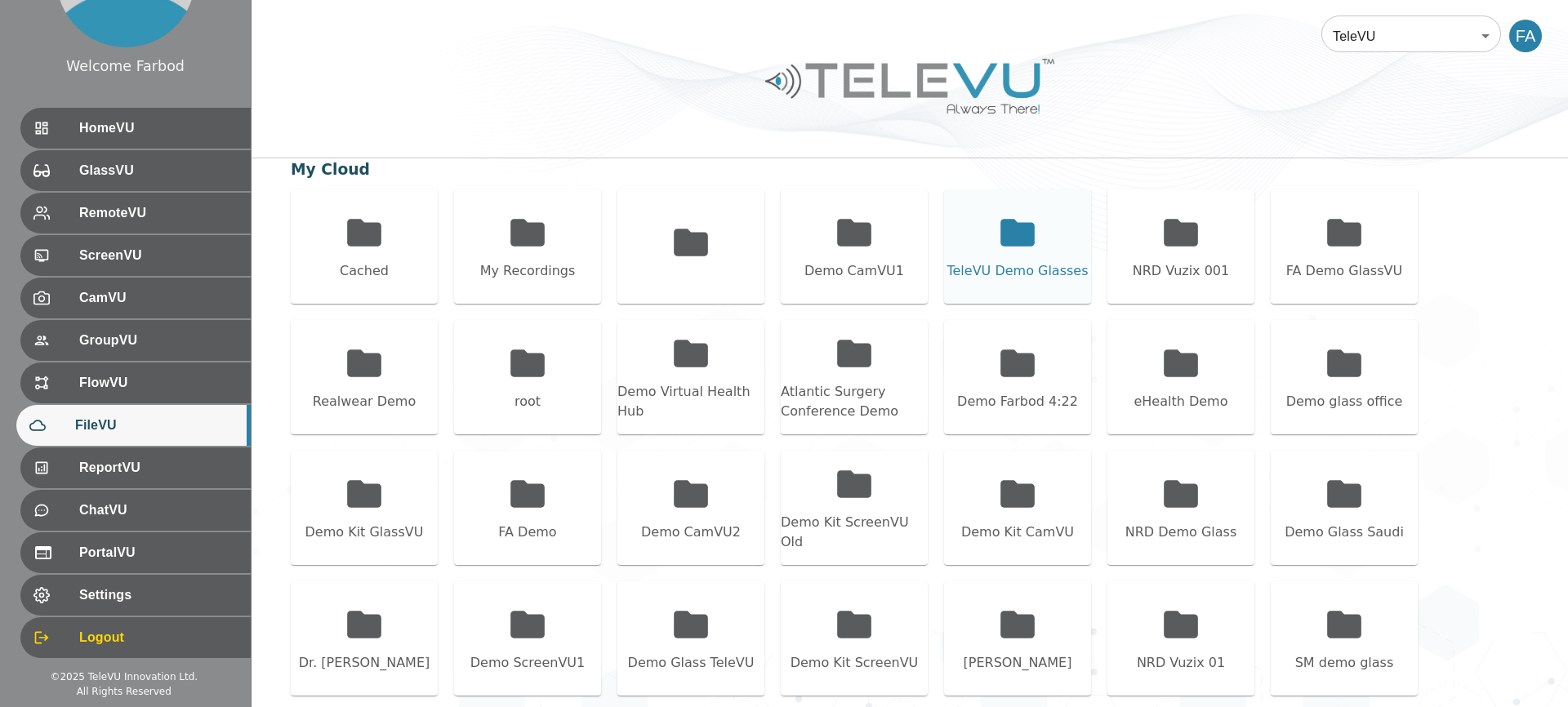
click at [987, 234] on div "TeleVU Demo Glasses" at bounding box center [1017, 247] width 147 height 114
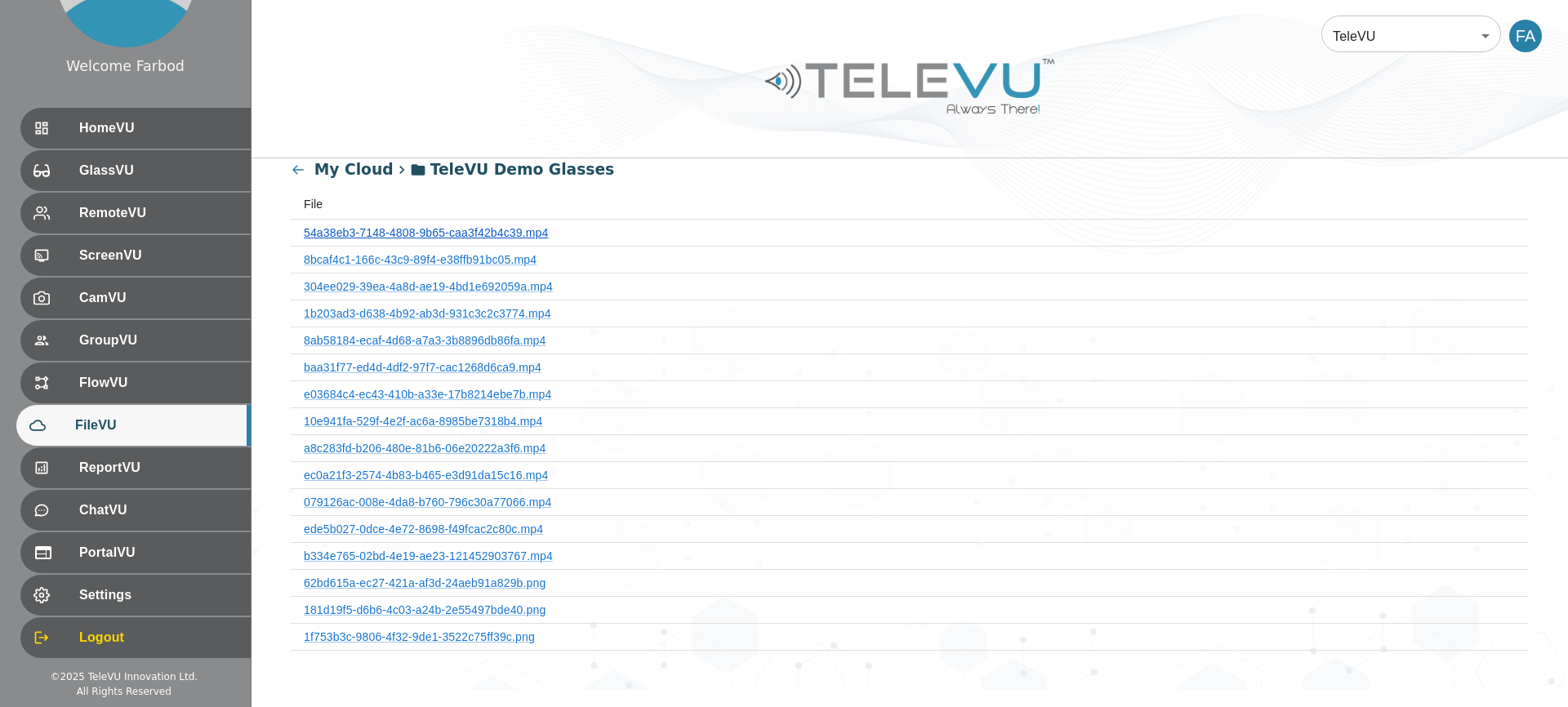
click at [479, 228] on link "54a38eb3-7148-4808-9b65-caa3f42b4c39.mp4" at bounding box center [425, 233] width 245 height 14
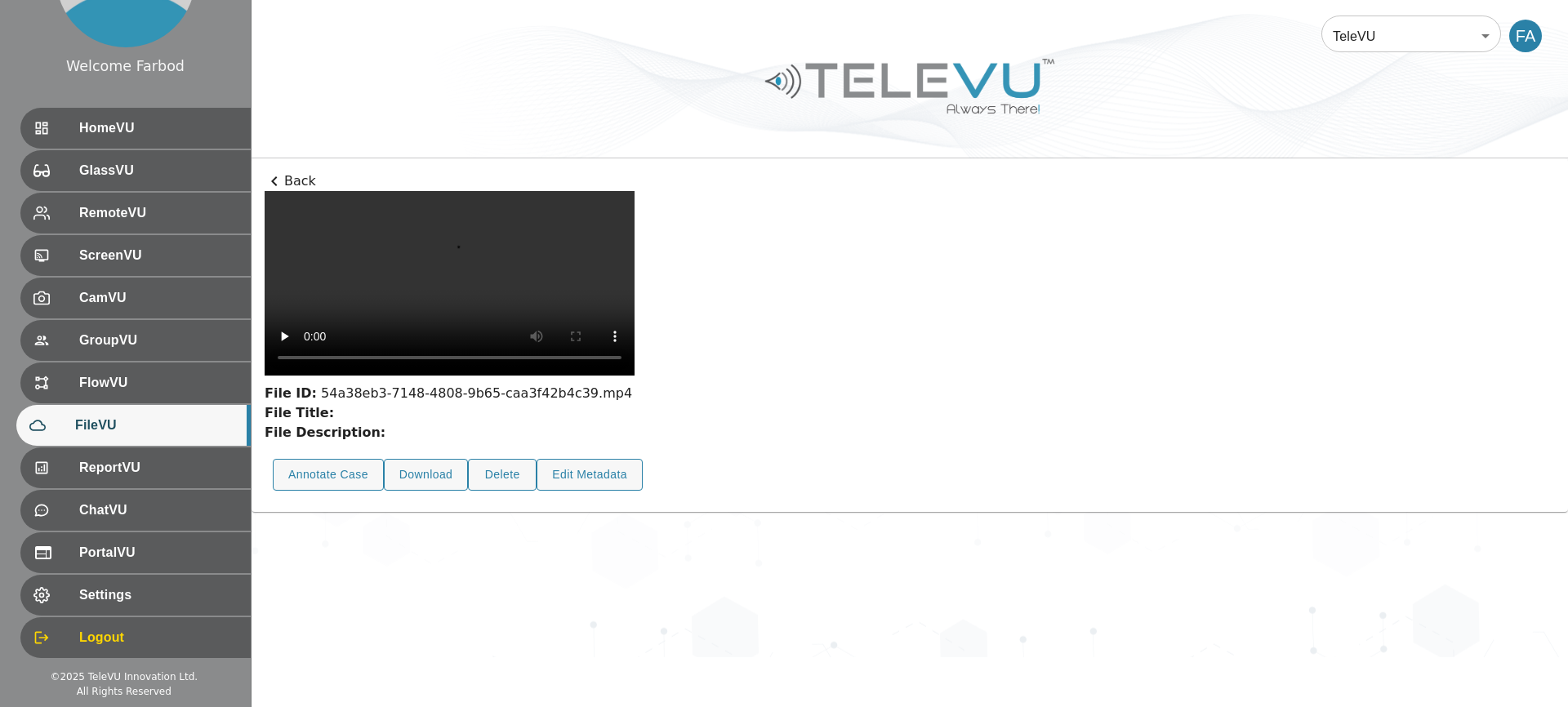
click at [295, 174] on p "Back" at bounding box center [910, 181] width 1290 height 19
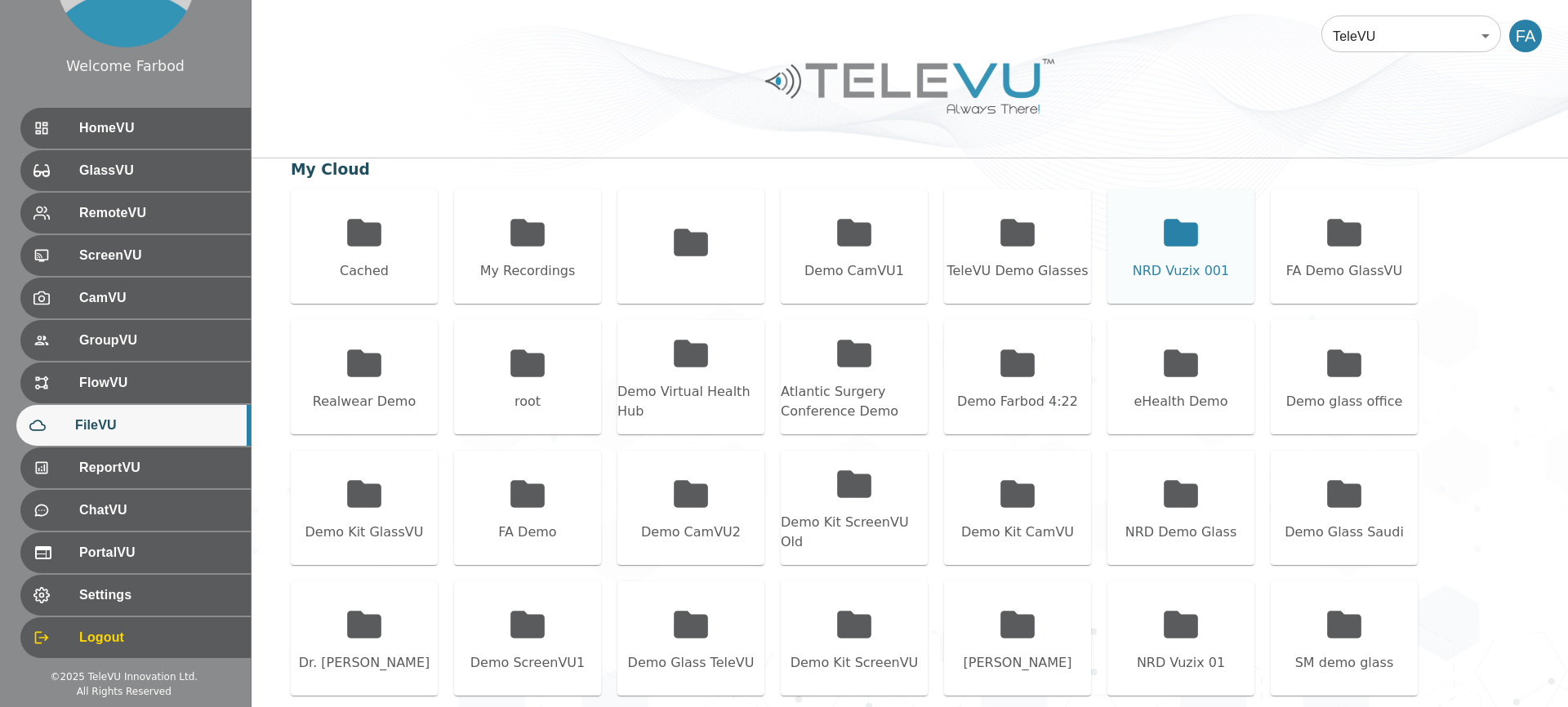
click at [1169, 272] on div "NRD Vuzix 001" at bounding box center [1180, 271] width 97 height 19
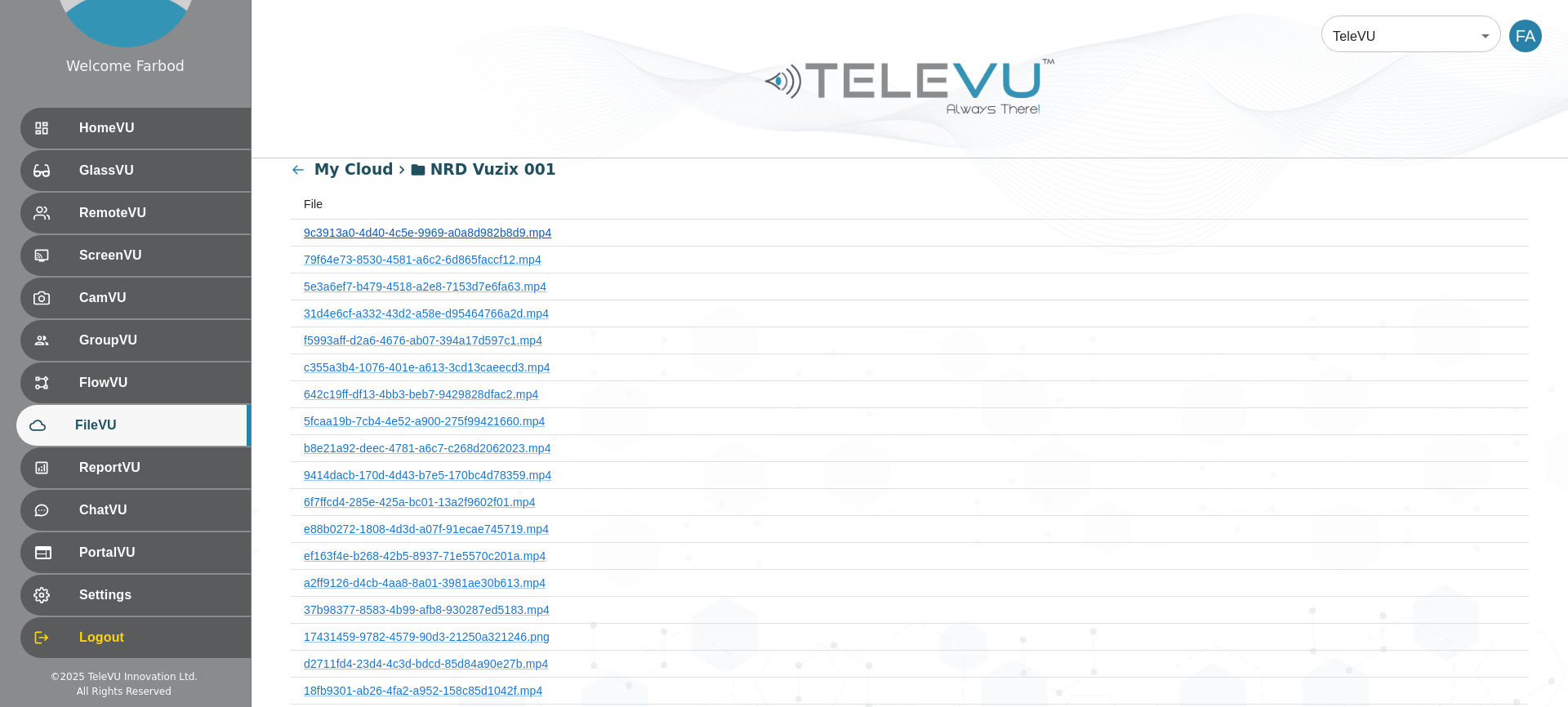
click at [508, 229] on link "9c3913a0-4d40-4c5e-9969-a0a8d982b8d9.mp4" at bounding box center [427, 233] width 247 height 14
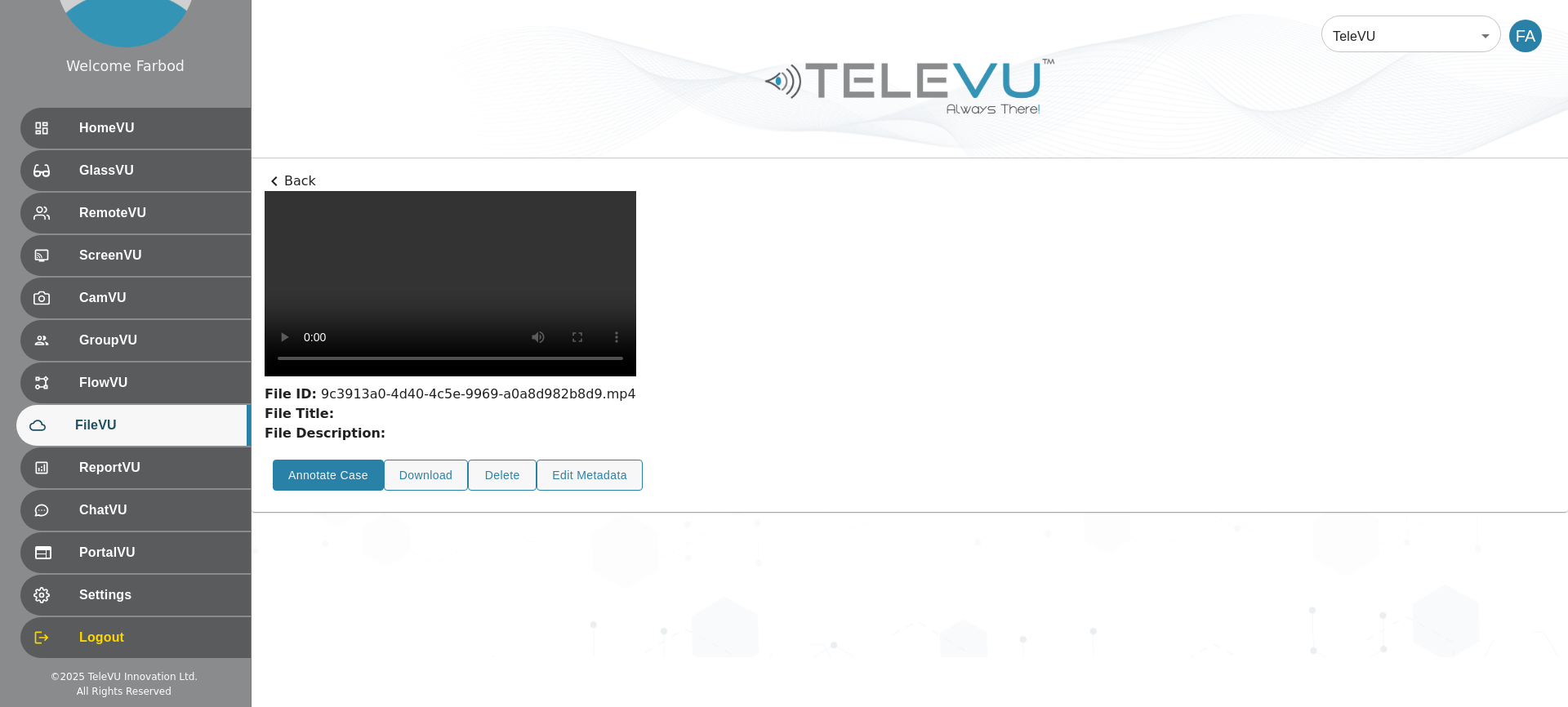
click at [334, 491] on button "Annotate Case" at bounding box center [328, 475] width 111 height 32
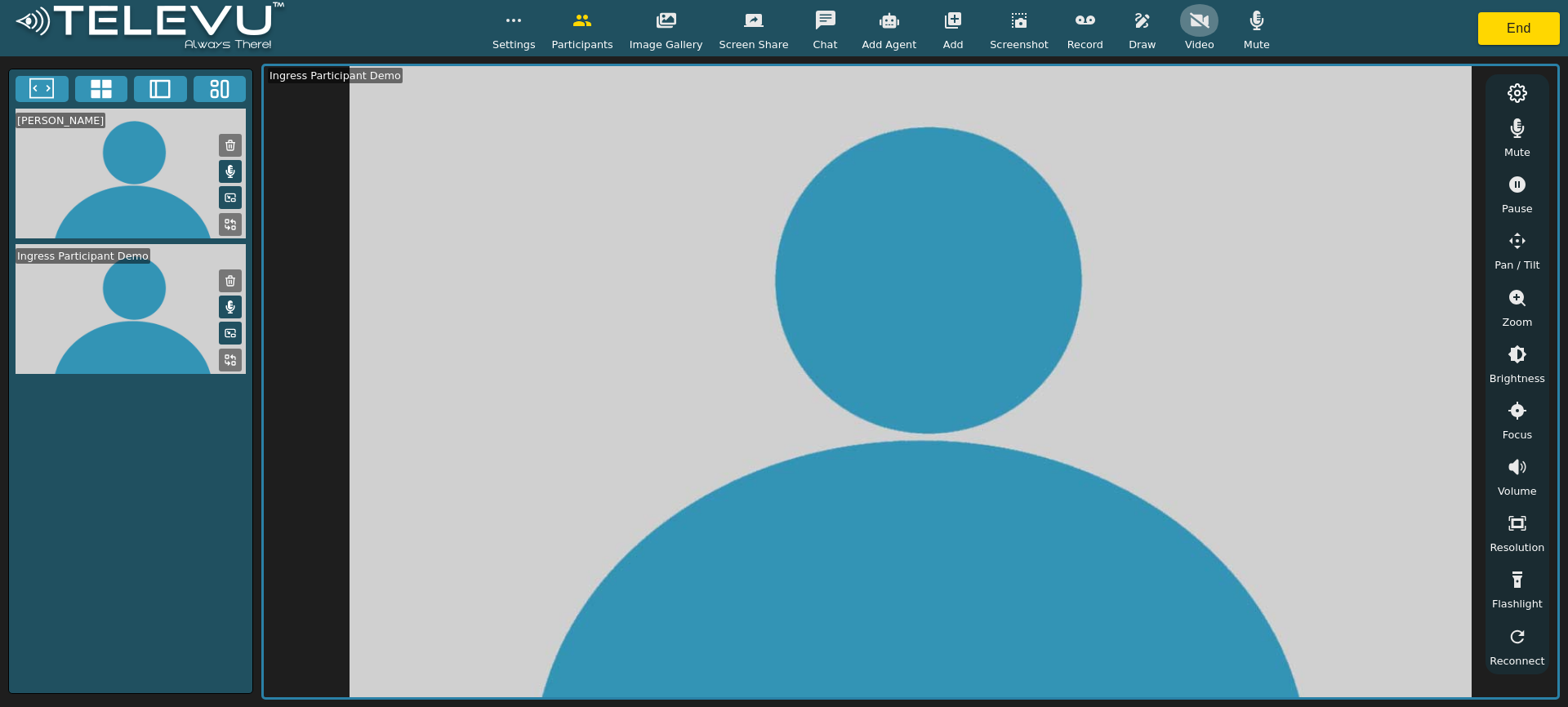
click at [1190, 22] on icon "button" at bounding box center [1200, 20] width 19 height 15
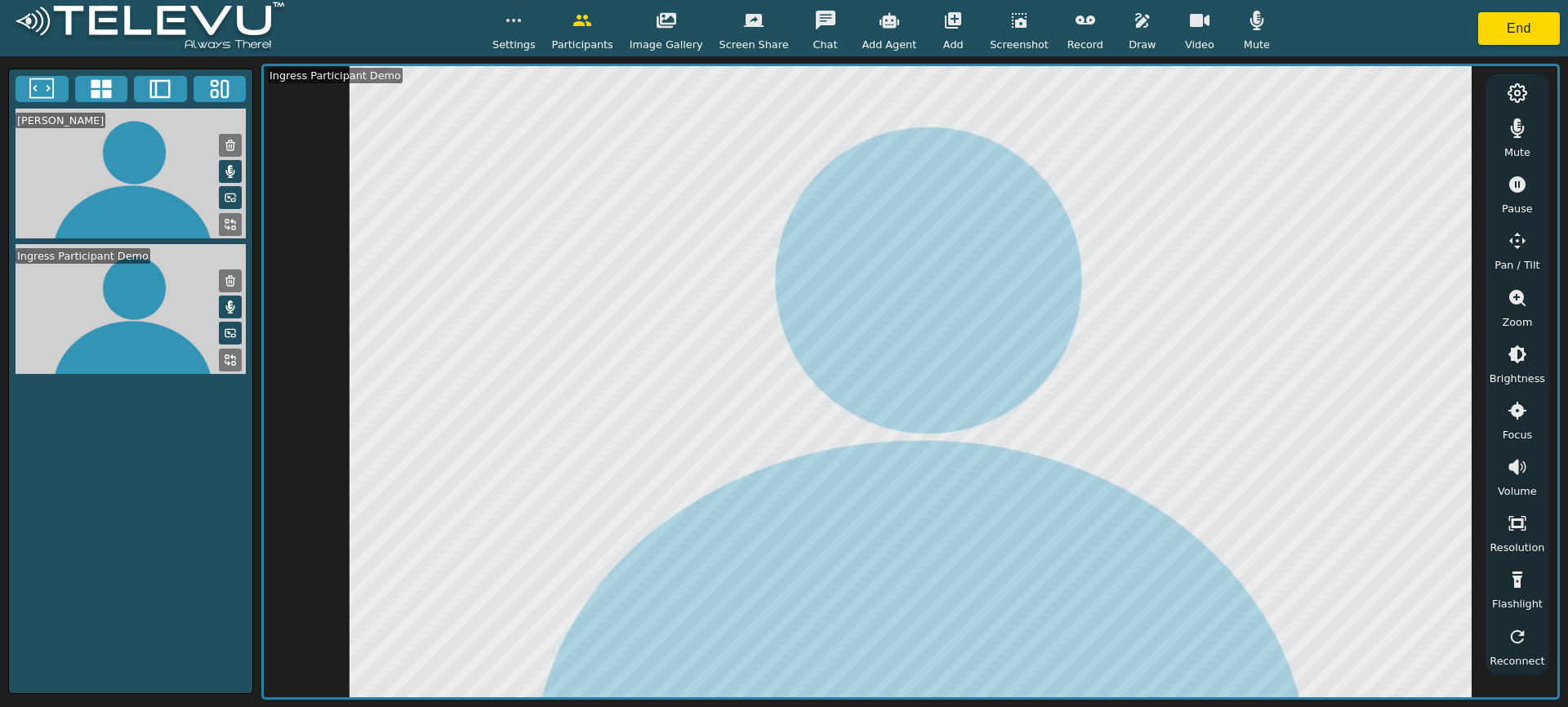
click at [1079, 30] on button "button" at bounding box center [1085, 20] width 41 height 33
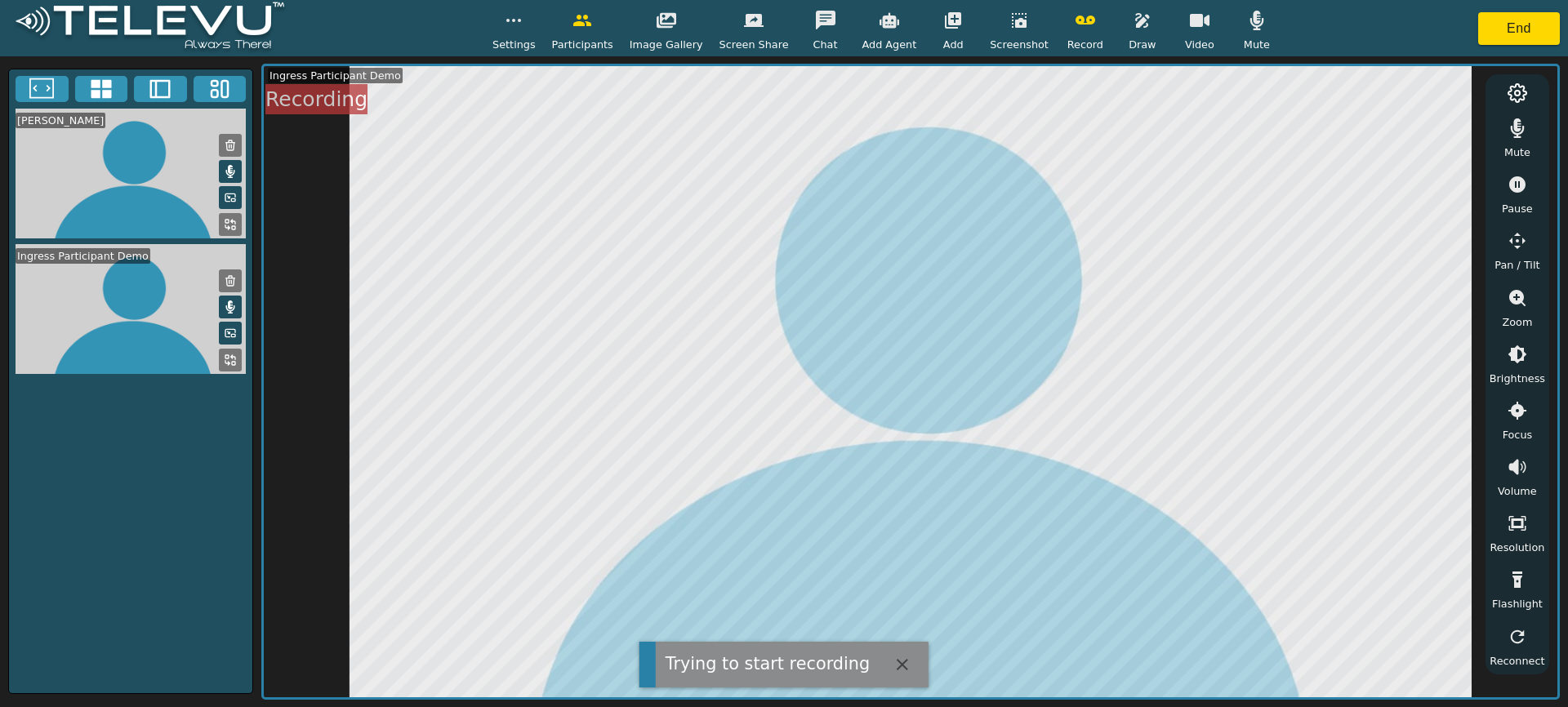
click at [1075, 26] on icon "button" at bounding box center [1085, 20] width 19 height 19
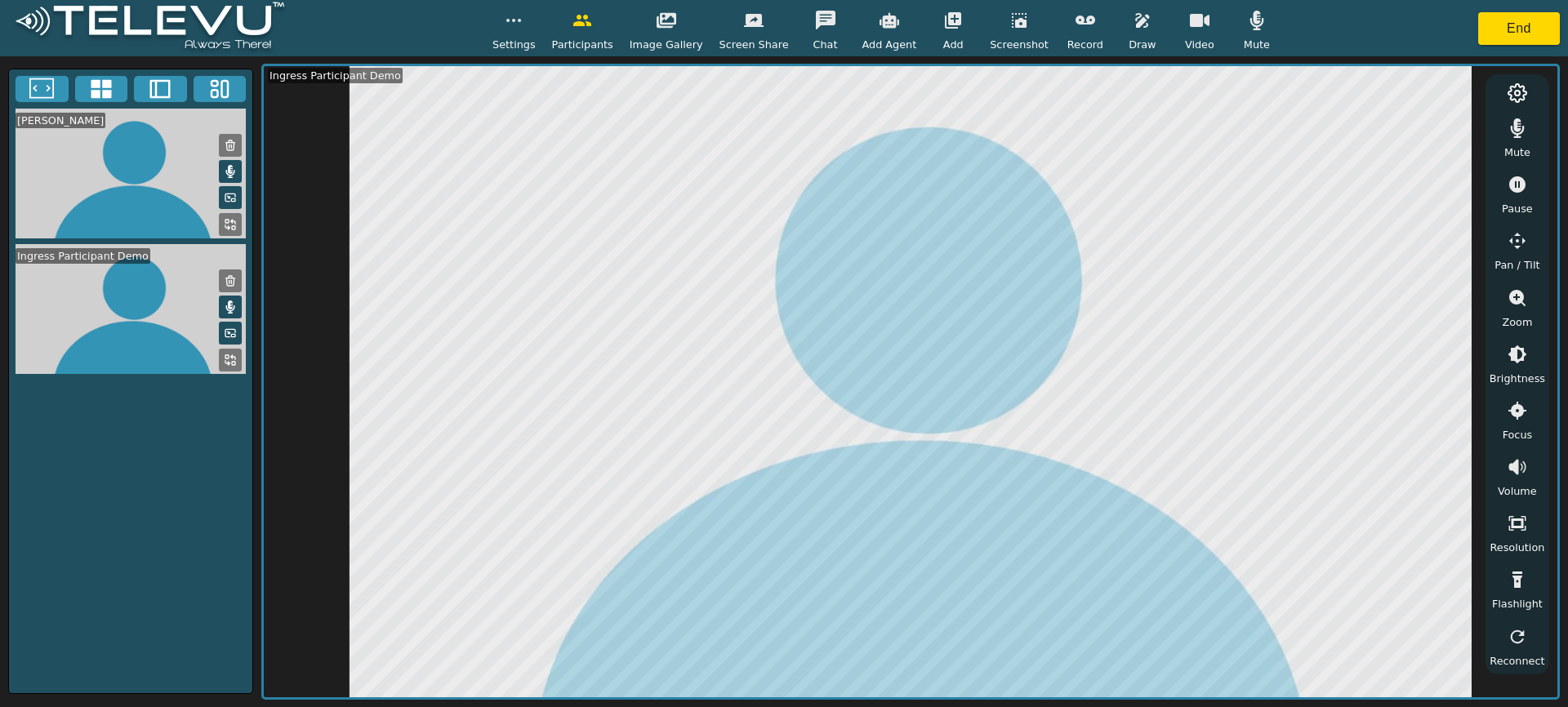
click at [1247, 25] on icon "button" at bounding box center [1257, 20] width 19 height 19
click at [1084, 15] on button "button" at bounding box center [1085, 20] width 41 height 33
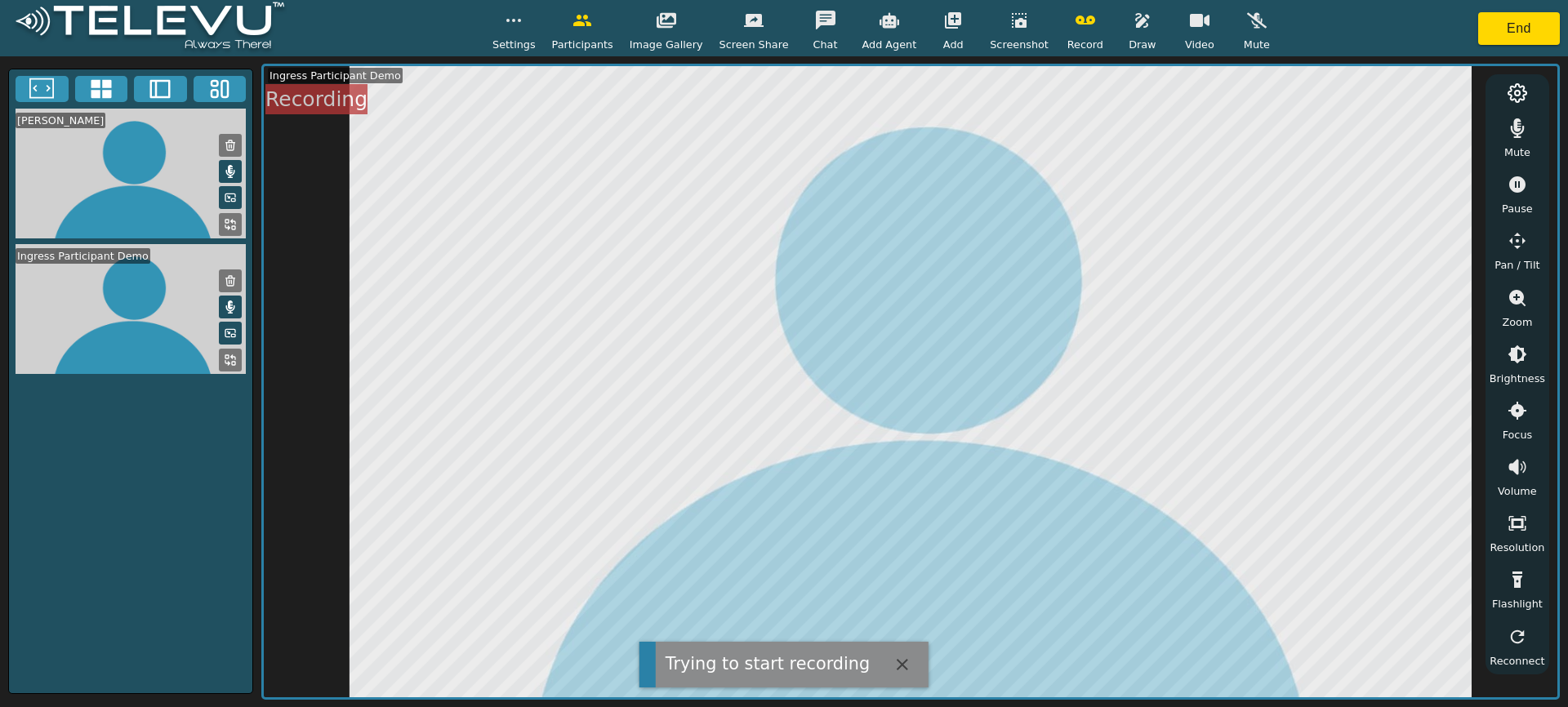
click at [1132, 25] on icon "button" at bounding box center [1142, 20] width 19 height 19
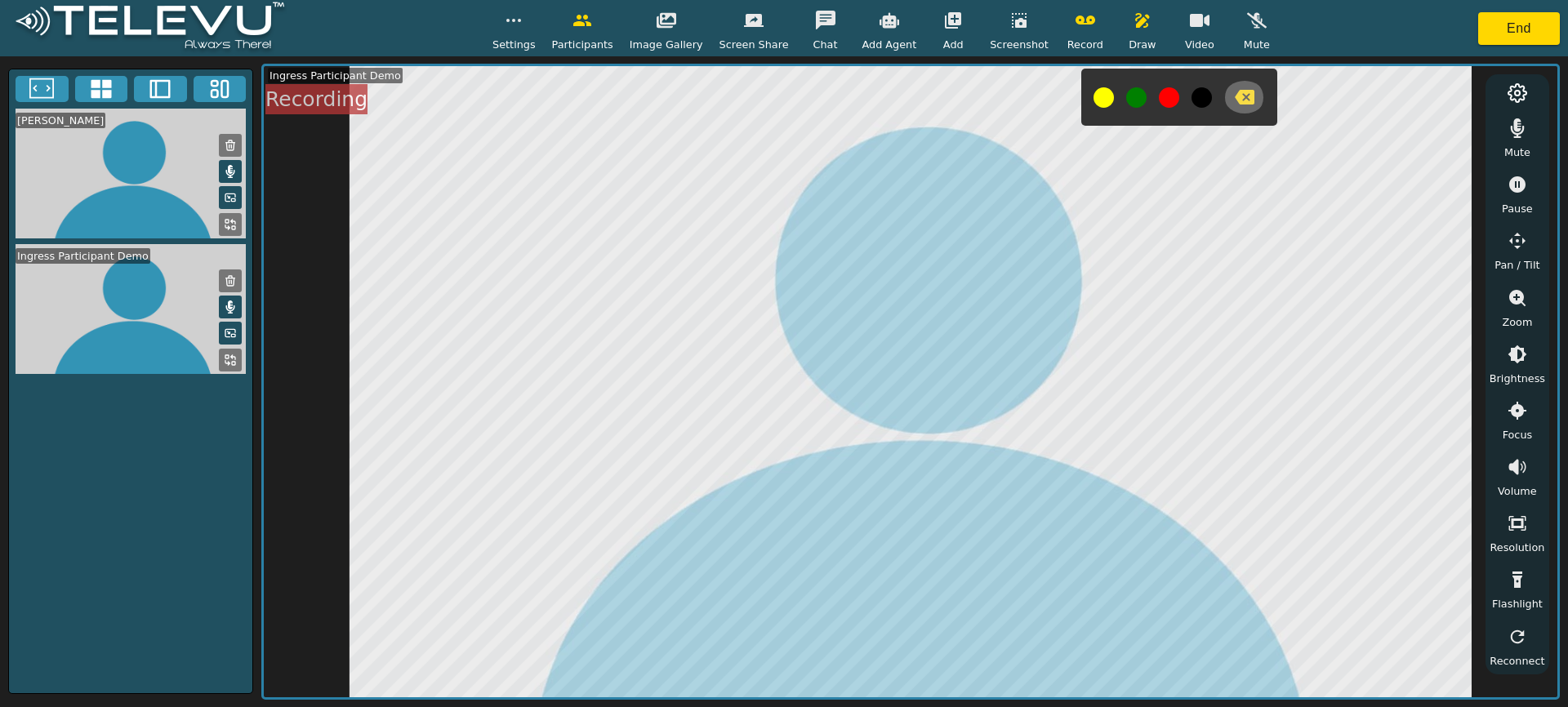
click at [1241, 98] on icon "button" at bounding box center [1244, 97] width 19 height 15
click at [1234, 99] on icon "button" at bounding box center [1244, 97] width 19 height 15
click at [1132, 18] on icon "button" at bounding box center [1142, 20] width 19 height 19
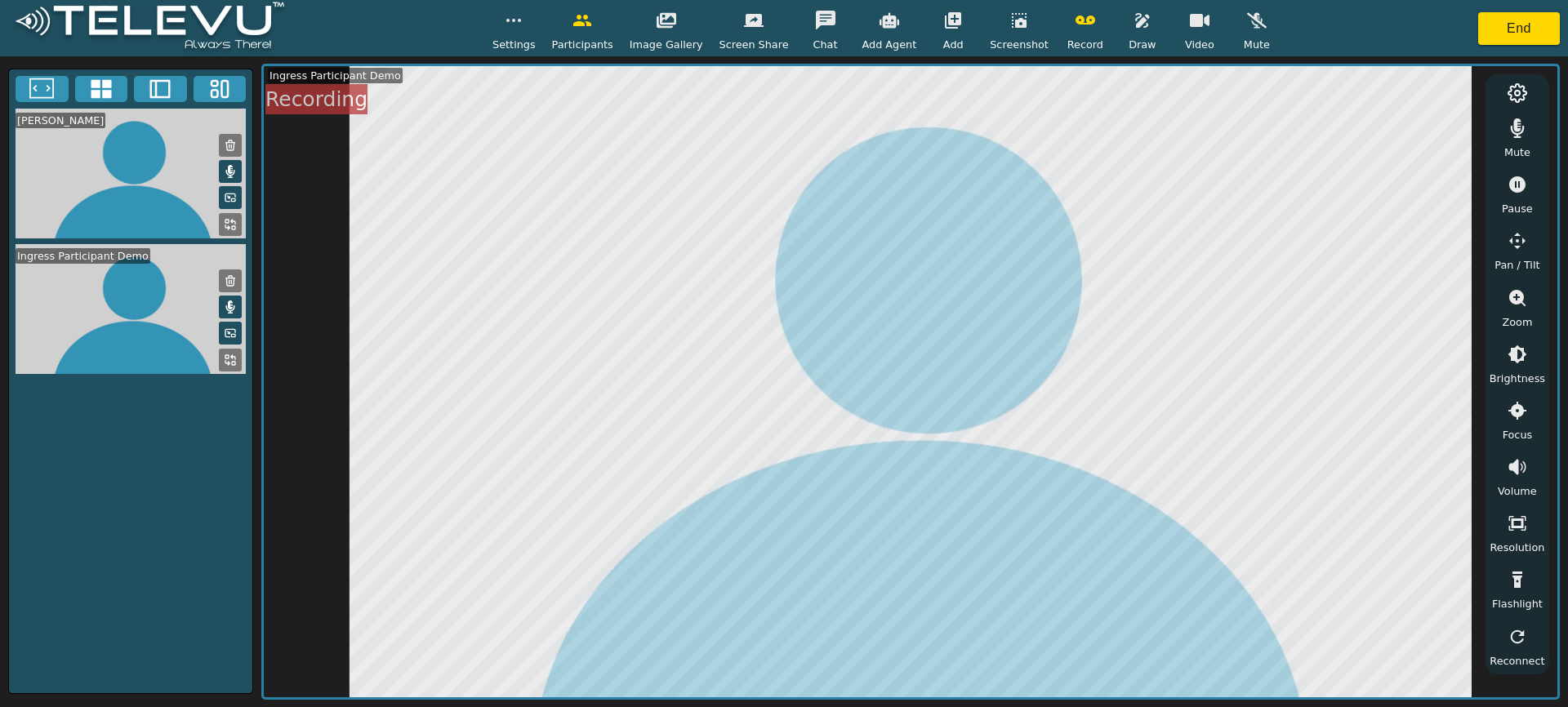
click at [1075, 26] on icon "button" at bounding box center [1085, 20] width 19 height 19
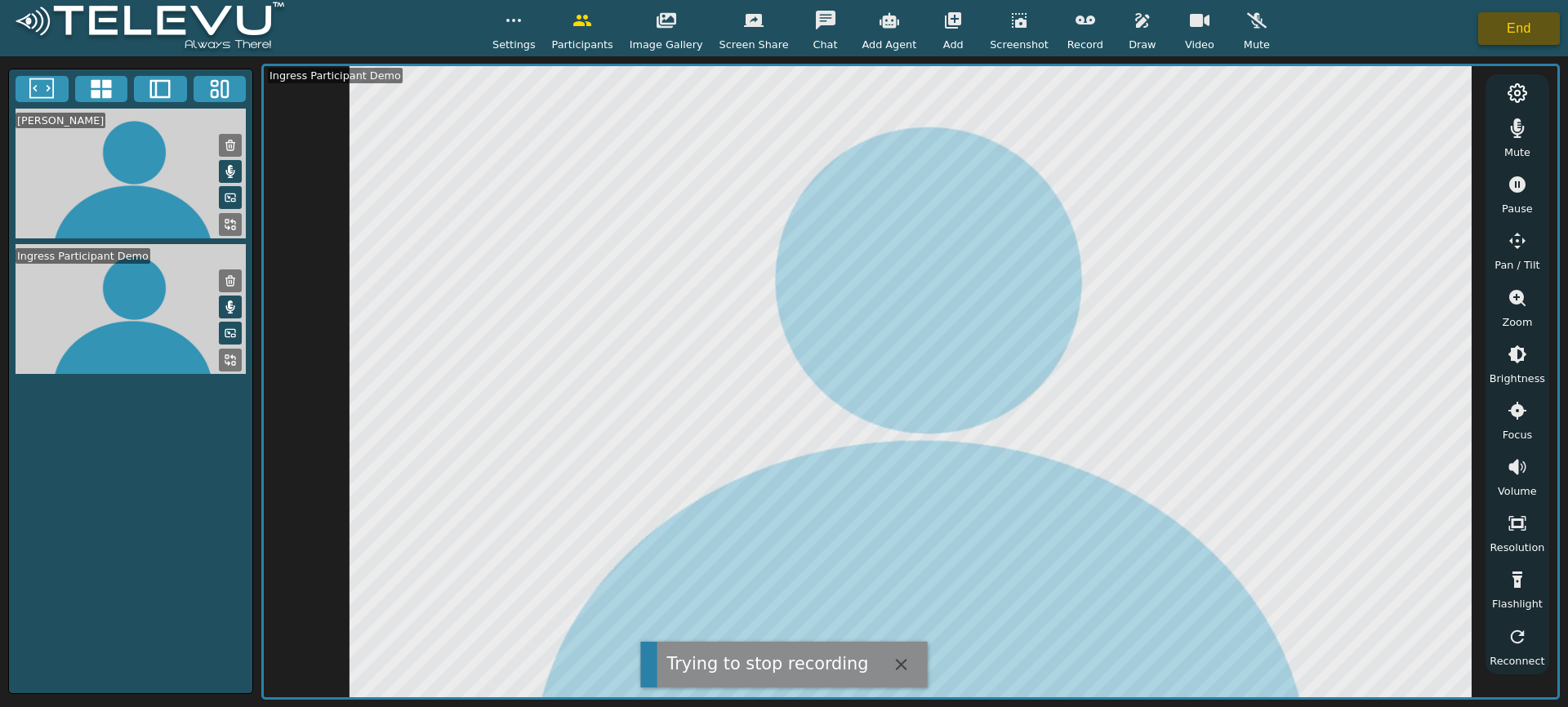
click at [1545, 23] on button "End" at bounding box center [1519, 29] width 81 height 33
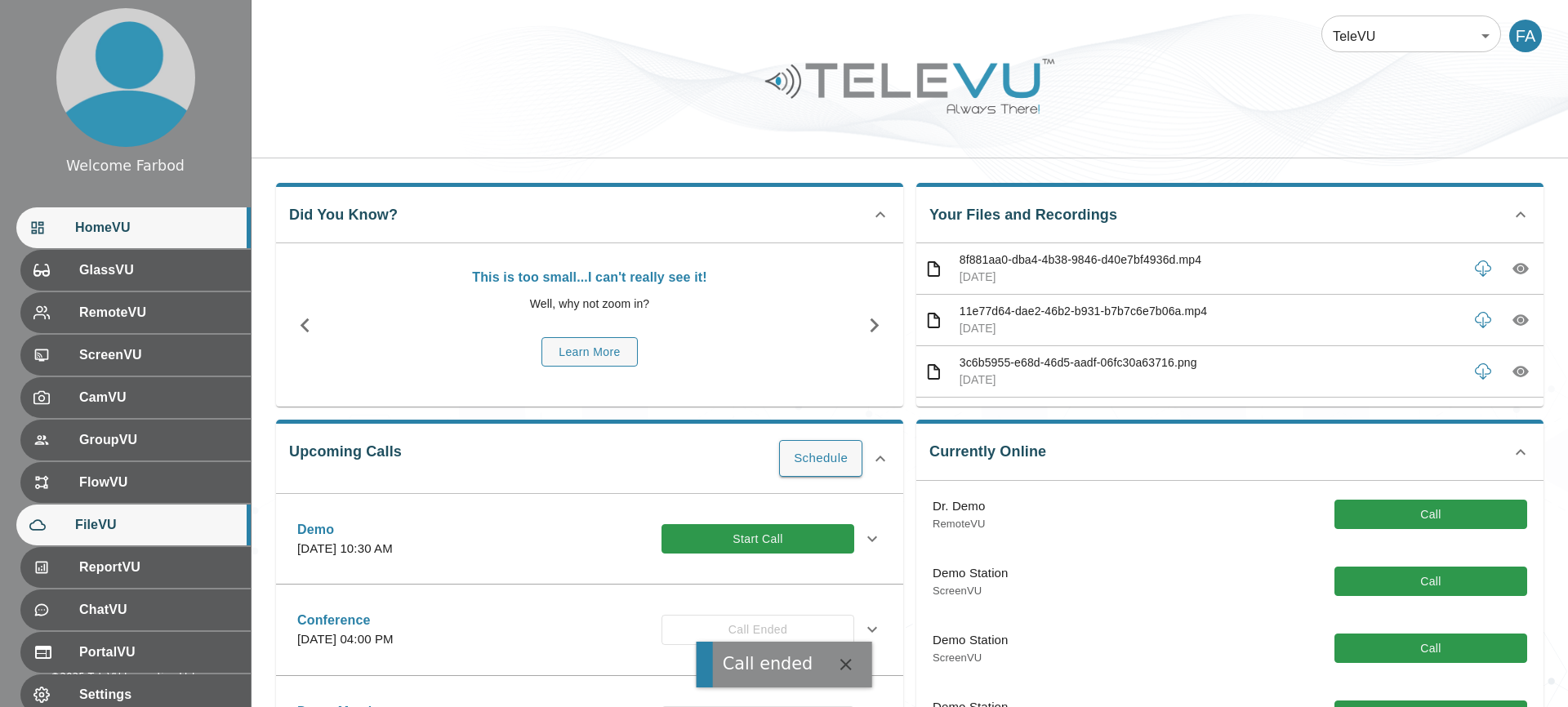
click at [131, 521] on span "FileVU" at bounding box center [157, 525] width 162 height 19
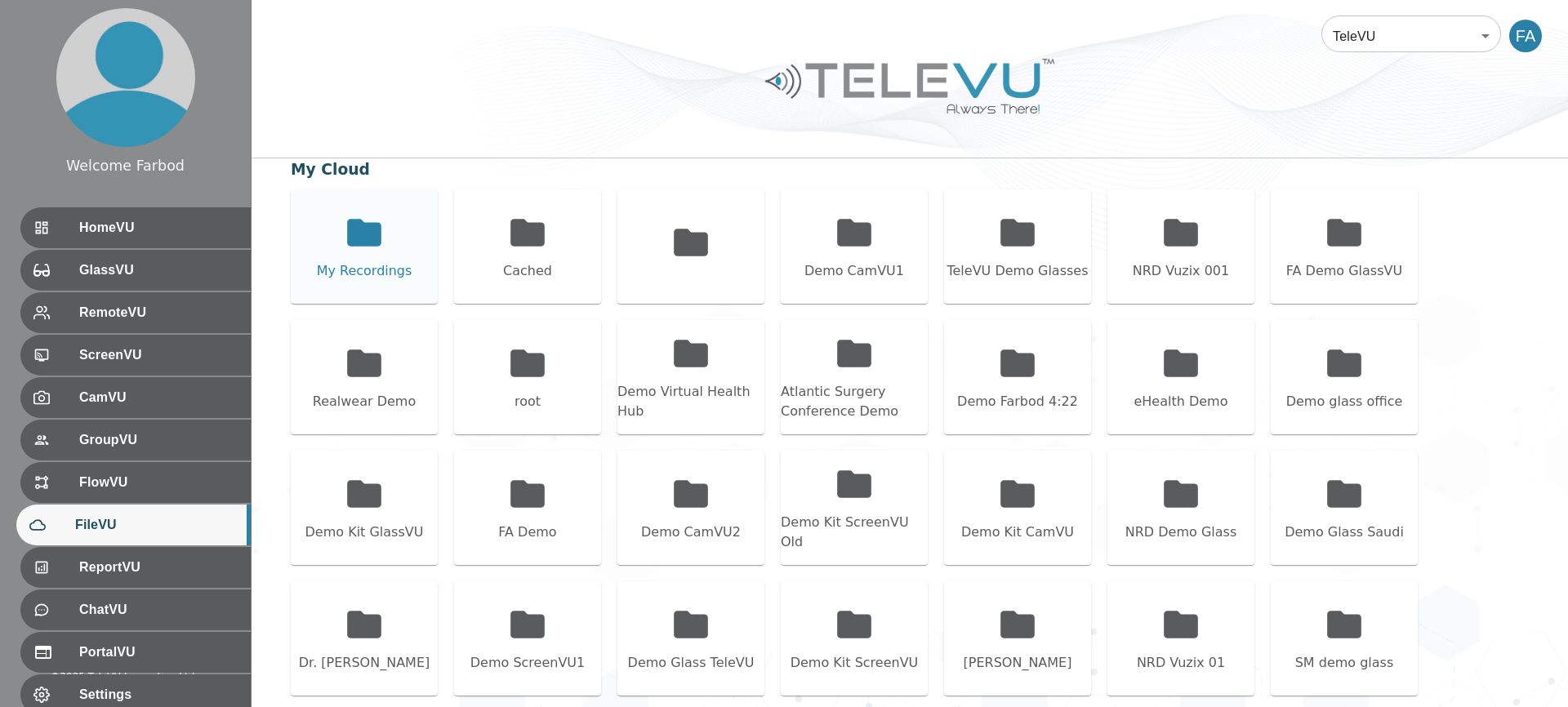
click at [408, 255] on div "My Recordings" at bounding box center [364, 247] width 147 height 114
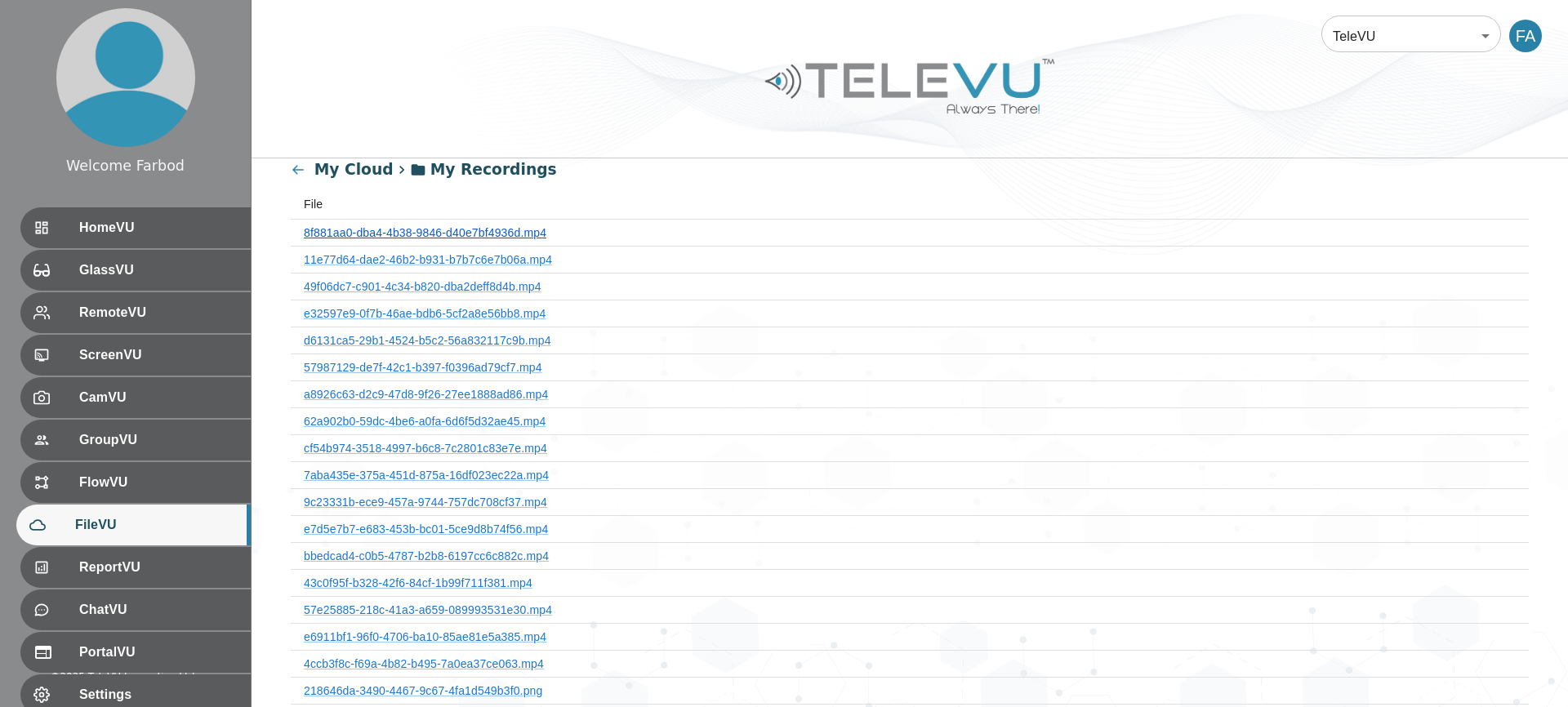
click at [466, 235] on link "8f881aa0-dba4-4b38-9846-d40e7bf4936d.mp4" at bounding box center [424, 233] width 243 height 14
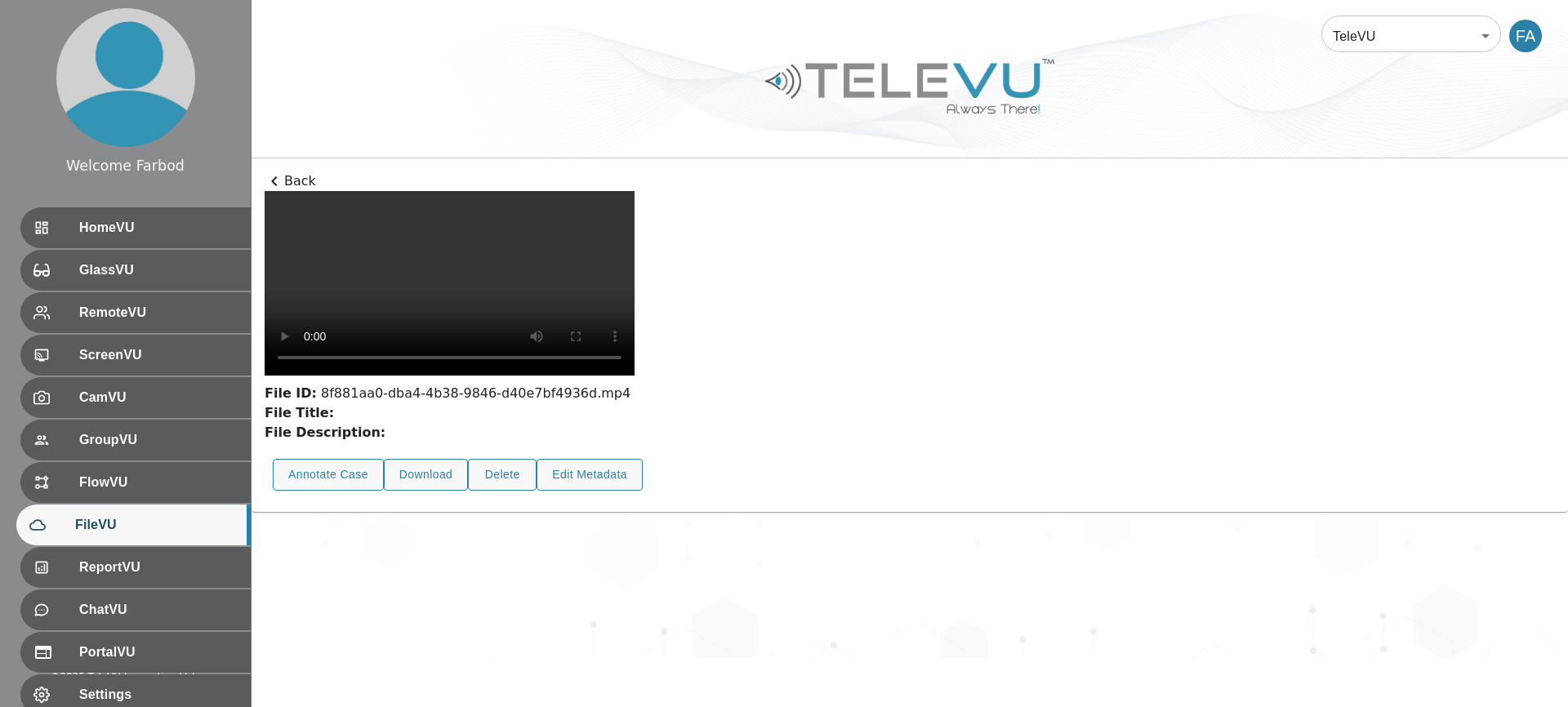
click at [302, 186] on p "Back" at bounding box center [910, 181] width 1290 height 19
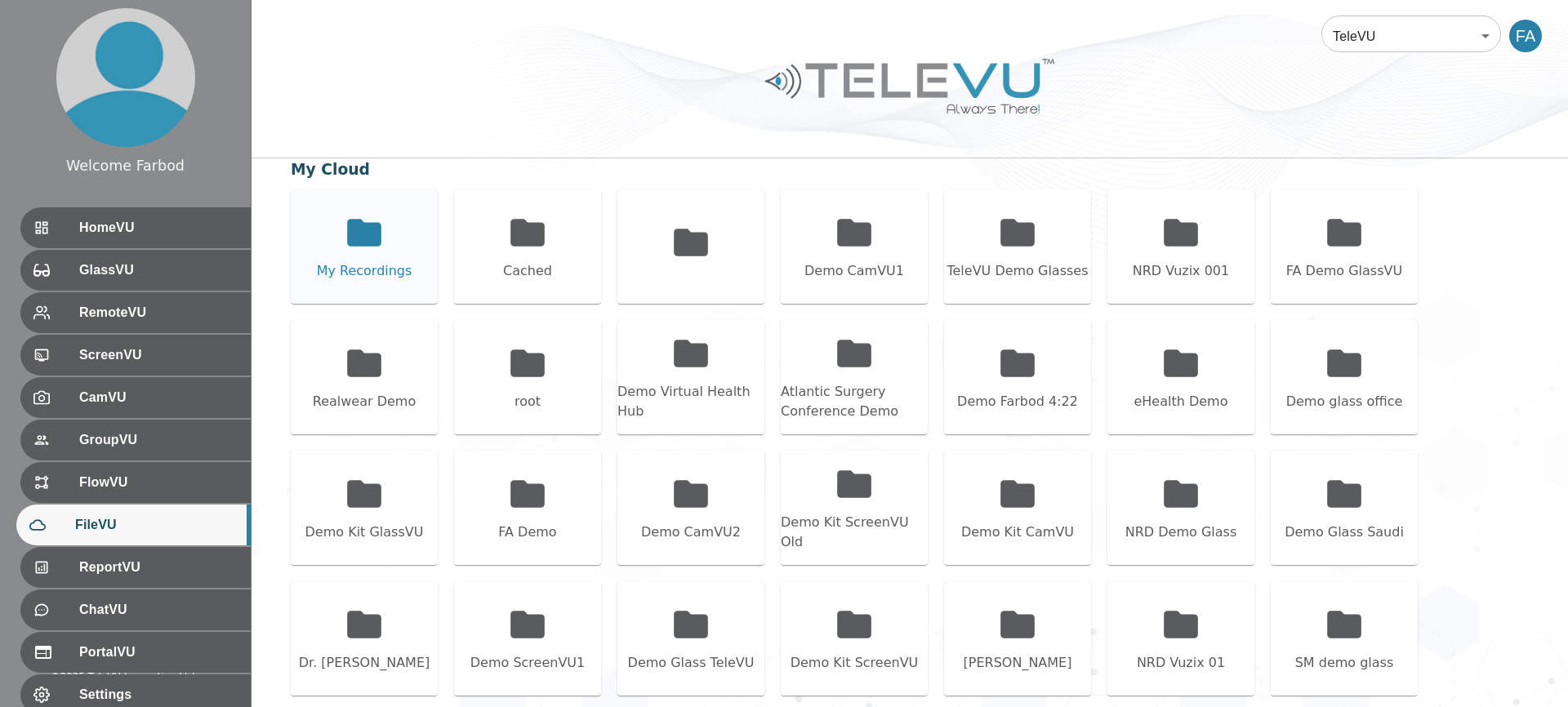
click at [329, 237] on div "My Recordings" at bounding box center [364, 247] width 147 height 114
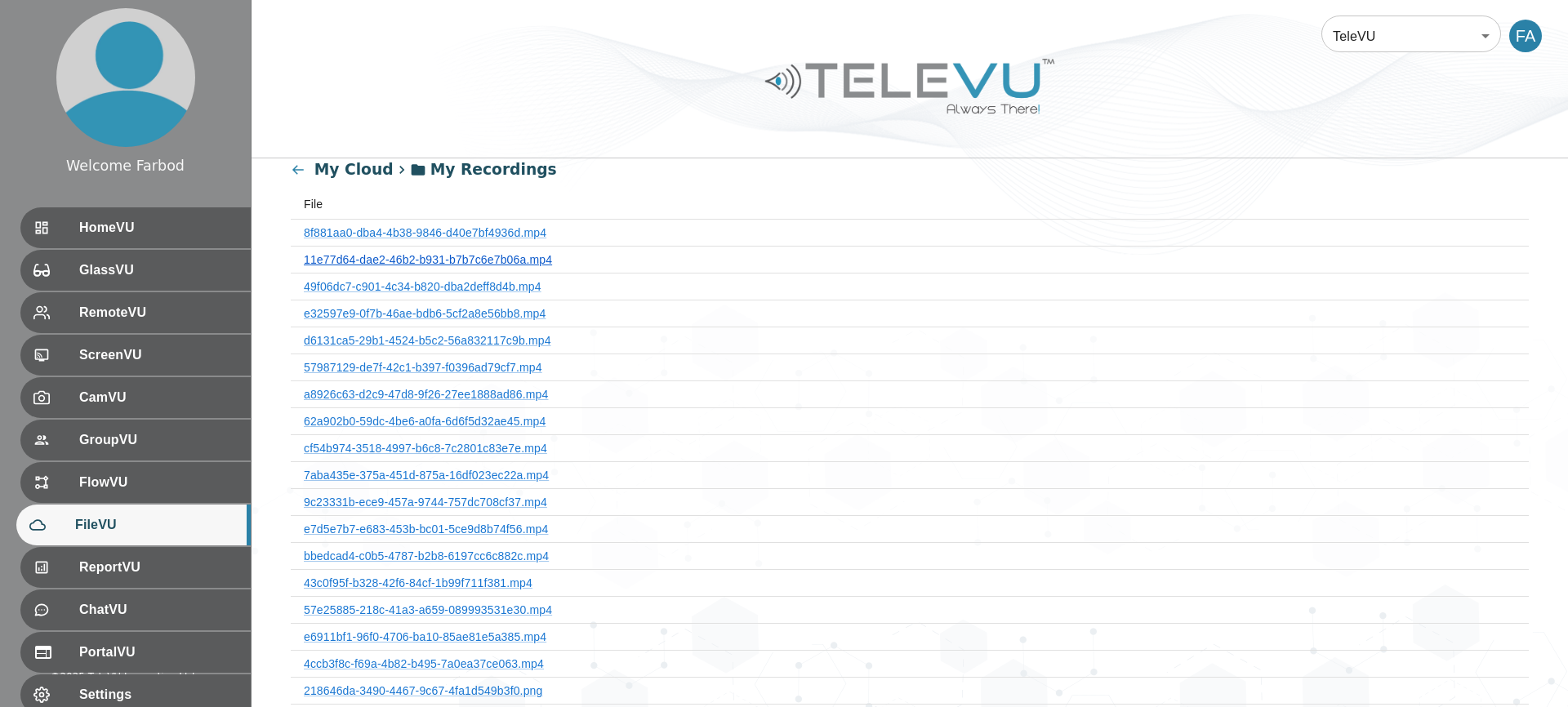
click at [355, 260] on link "11e77d64-dae2-46b2-b931-b7b7c6e7b06a.mp4" at bounding box center [427, 260] width 248 height 14
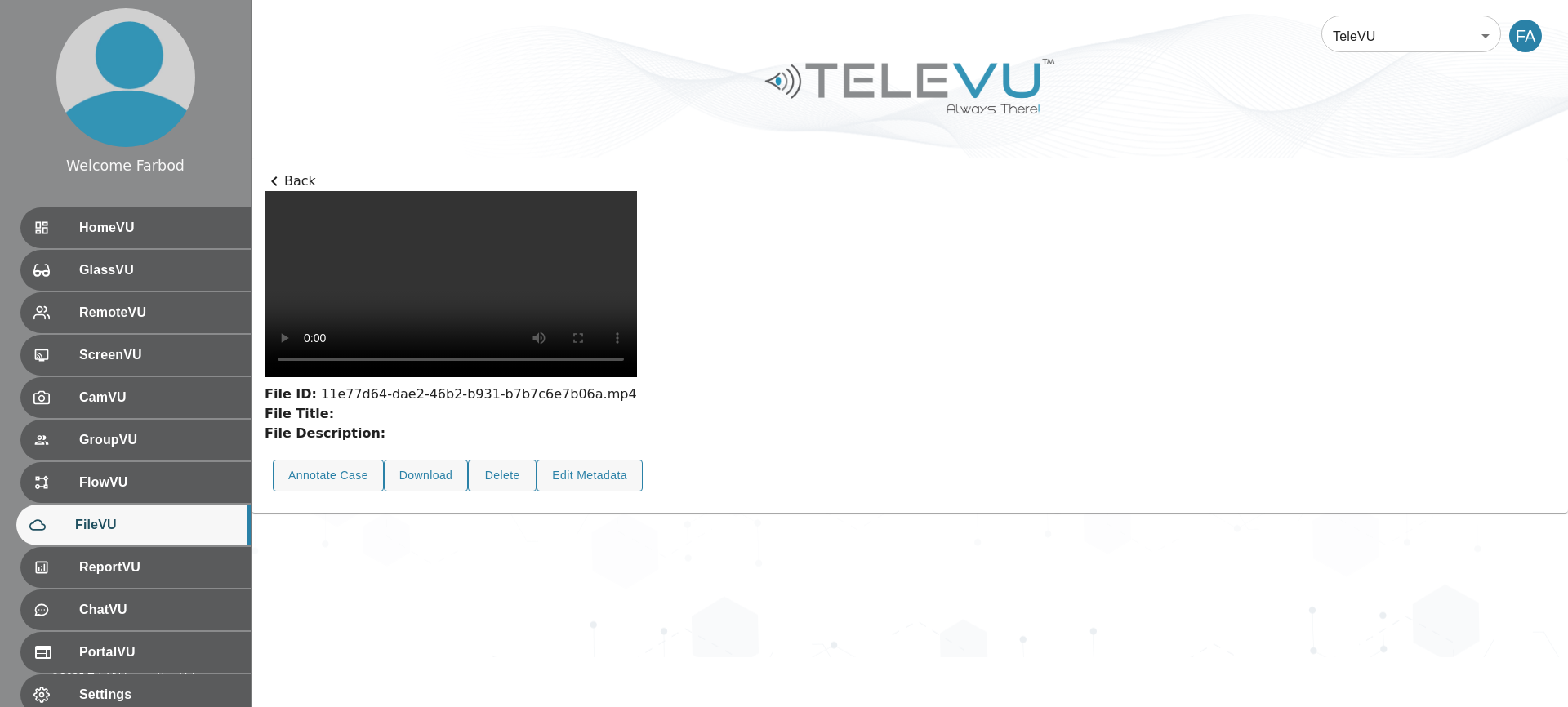
click at [299, 185] on p "Back" at bounding box center [910, 181] width 1290 height 19
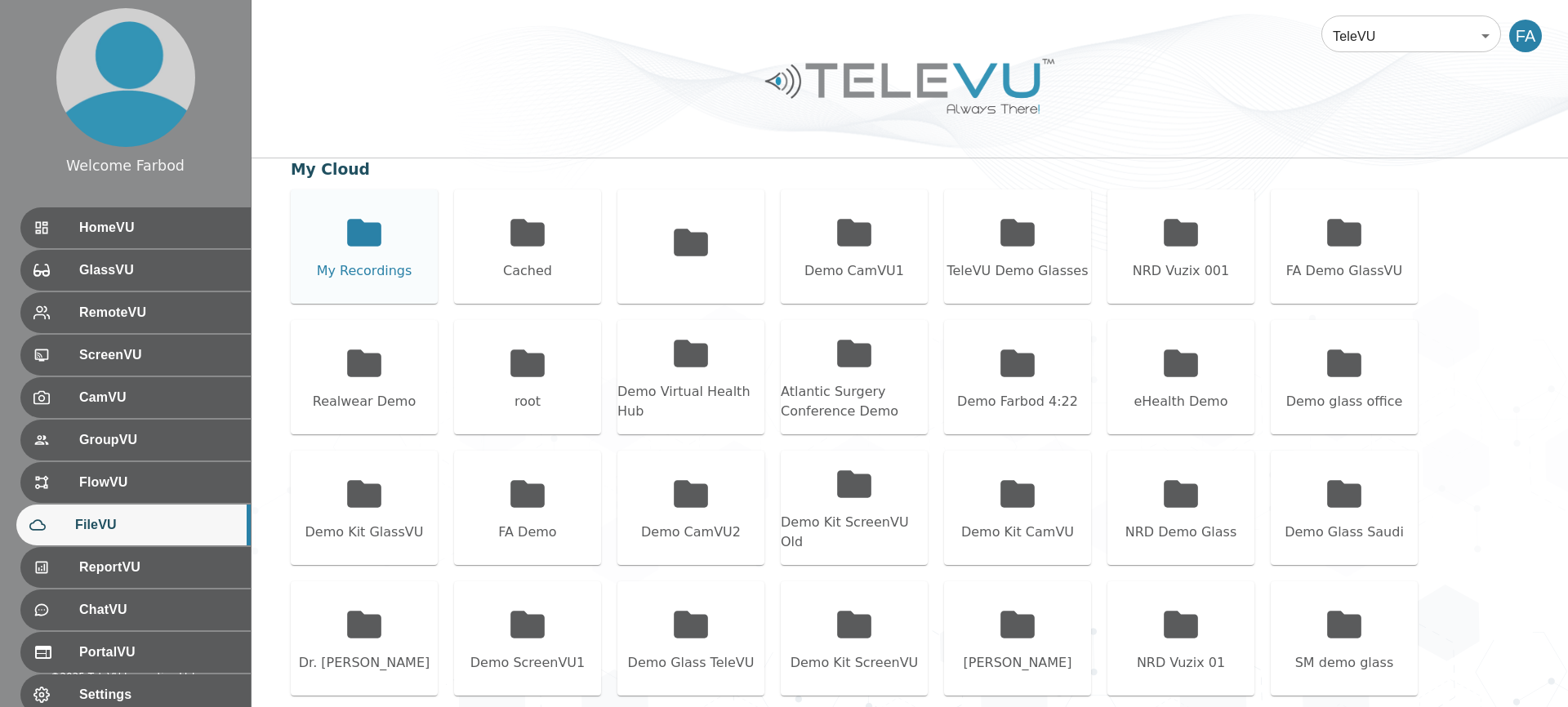
click at [331, 246] on div "My Recordings" at bounding box center [364, 247] width 147 height 114
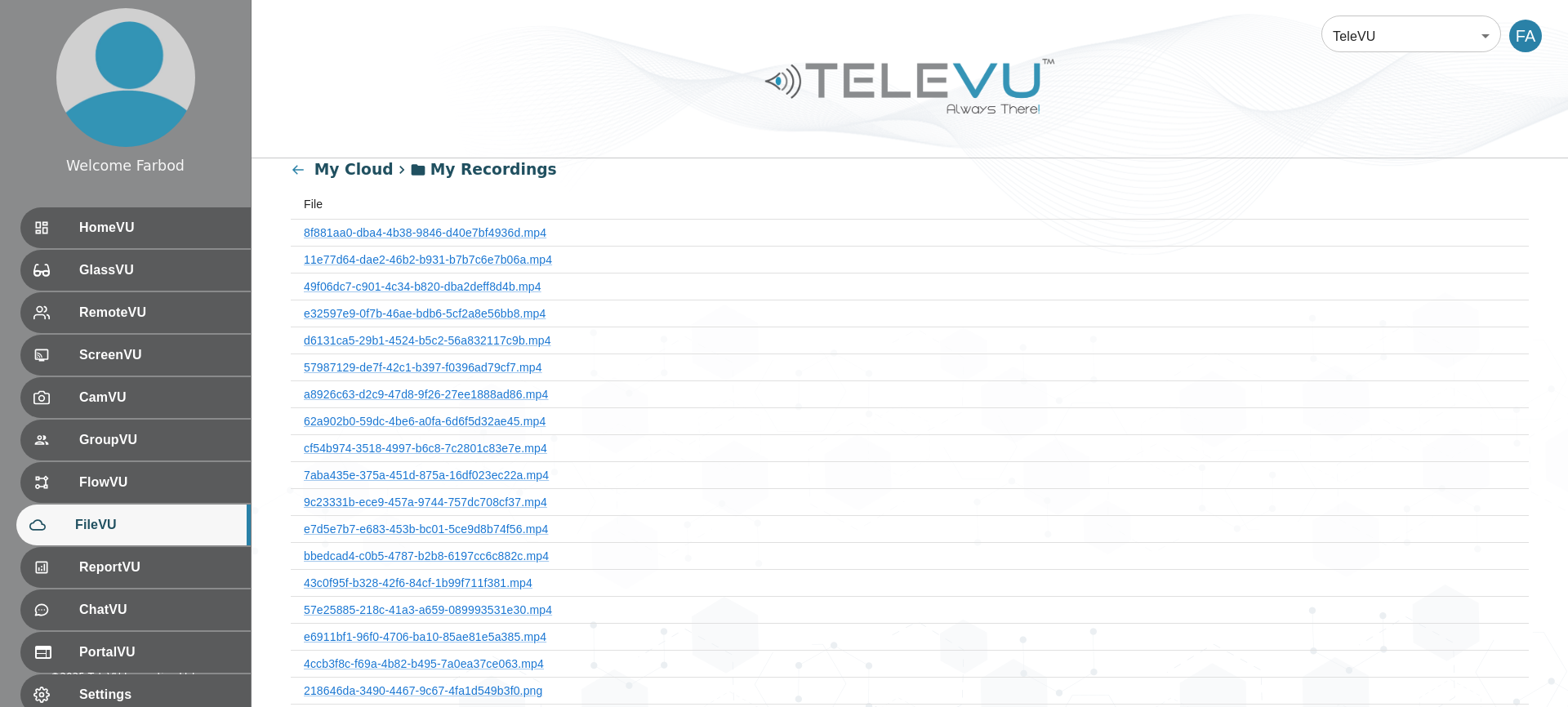
click at [375, 294] on th "49f06dc7-c901-4c34-b820-dba2deff8d4b.mp4" at bounding box center [910, 286] width 1237 height 27
click at [373, 283] on link "49f06dc7-c901-4c34-b820-dba2deff8d4b.mp4" at bounding box center [422, 287] width 238 height 14
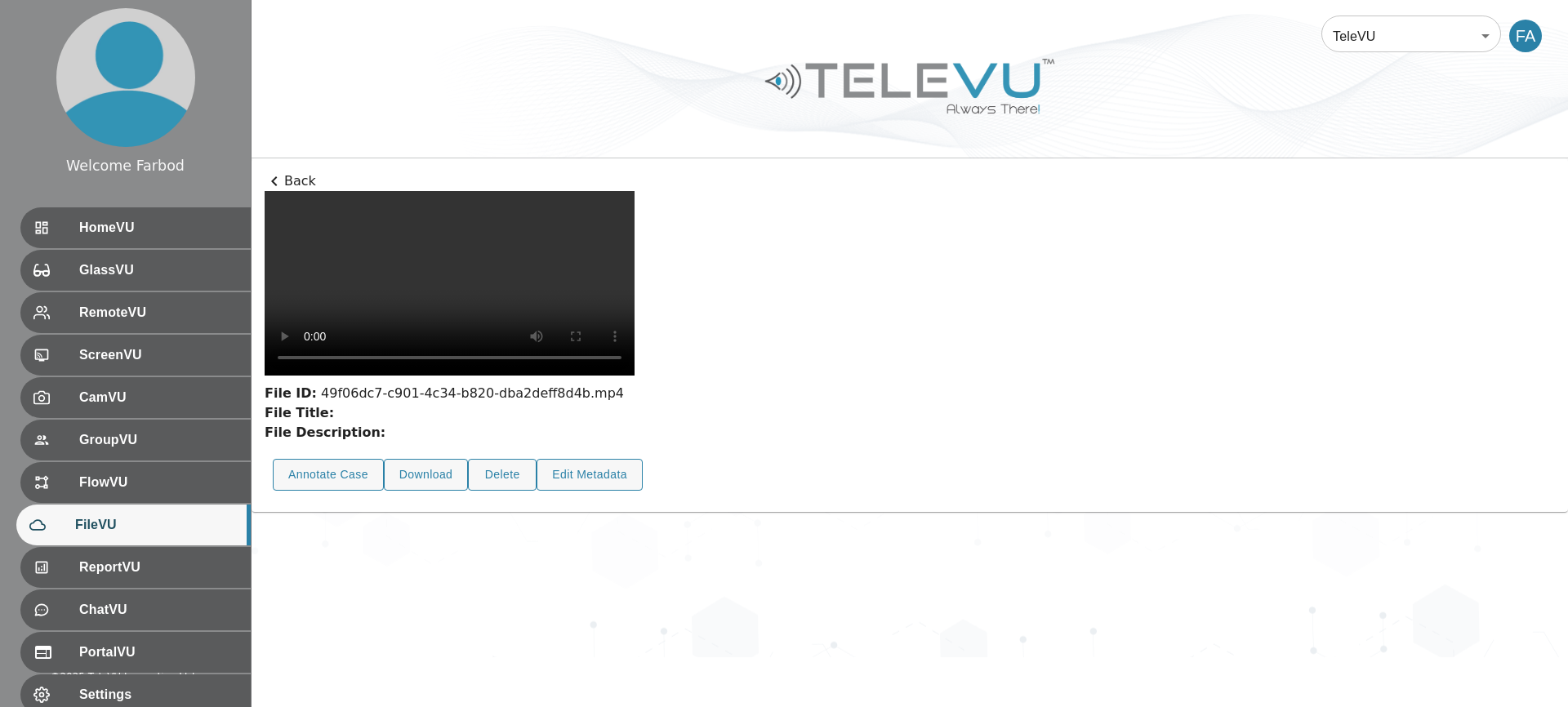
click at [298, 178] on p "Back" at bounding box center [910, 181] width 1290 height 19
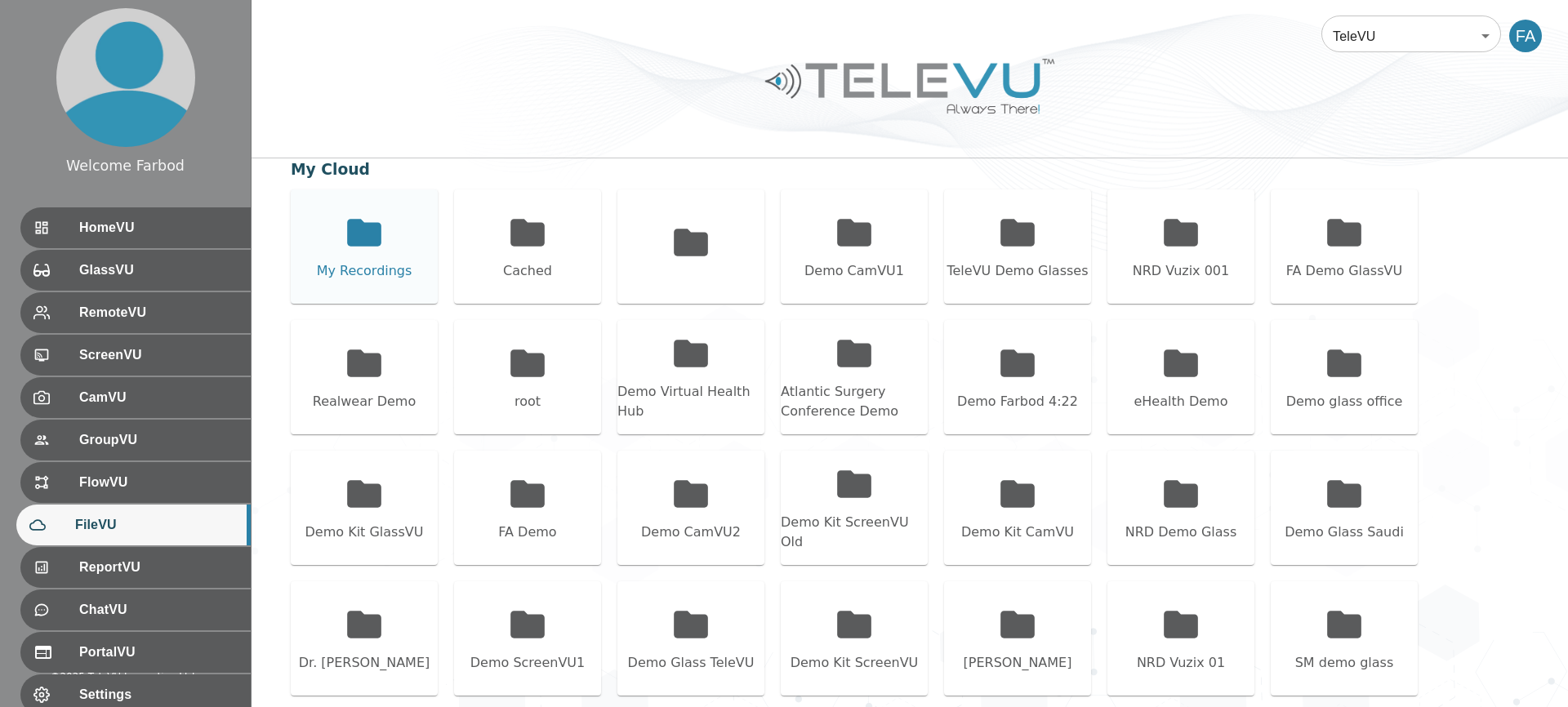
click at [372, 231] on icon at bounding box center [363, 232] width 34 height 27
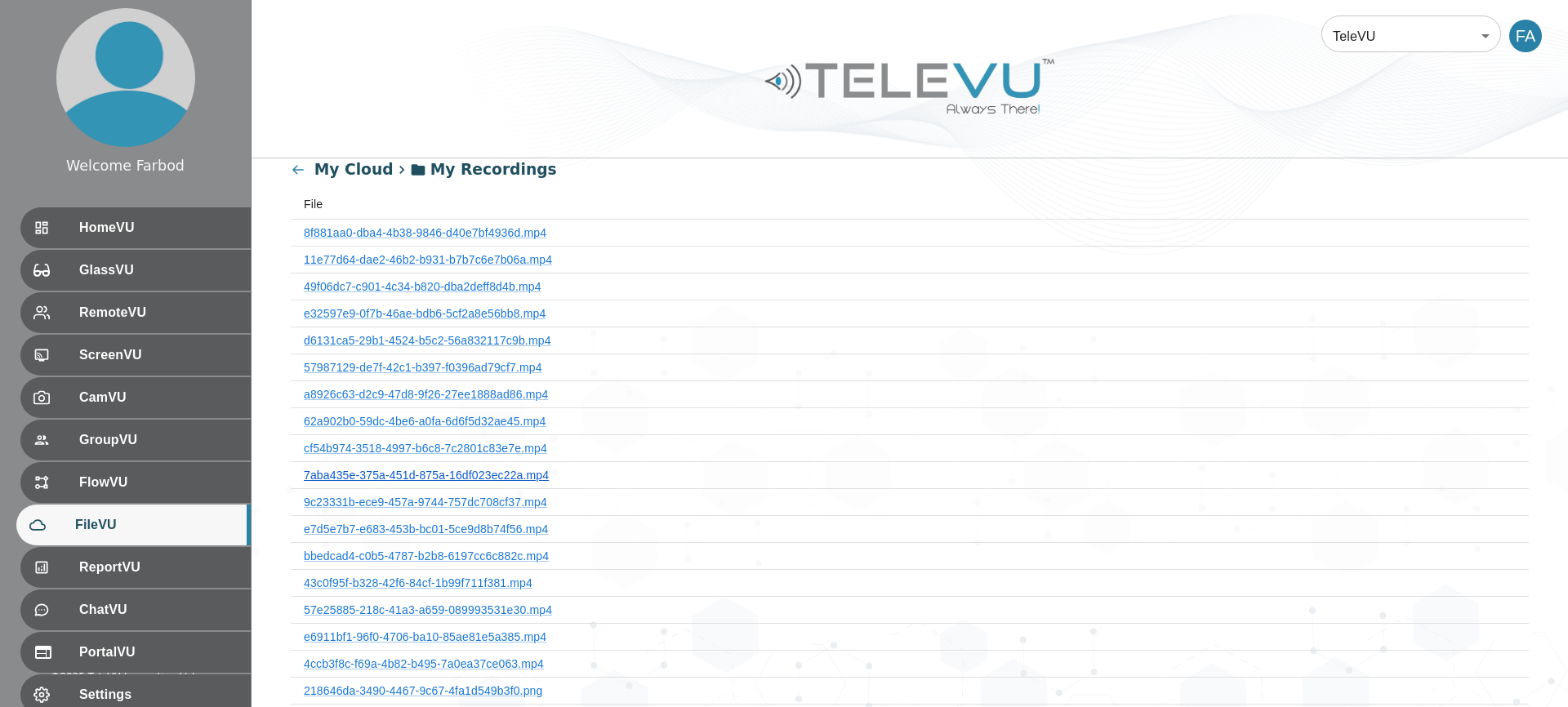
click at [430, 474] on link "7aba435e-375a-451d-875a-16df023ec22a.mp4" at bounding box center [425, 476] width 245 height 14
